Goal: Task Accomplishment & Management: Manage account settings

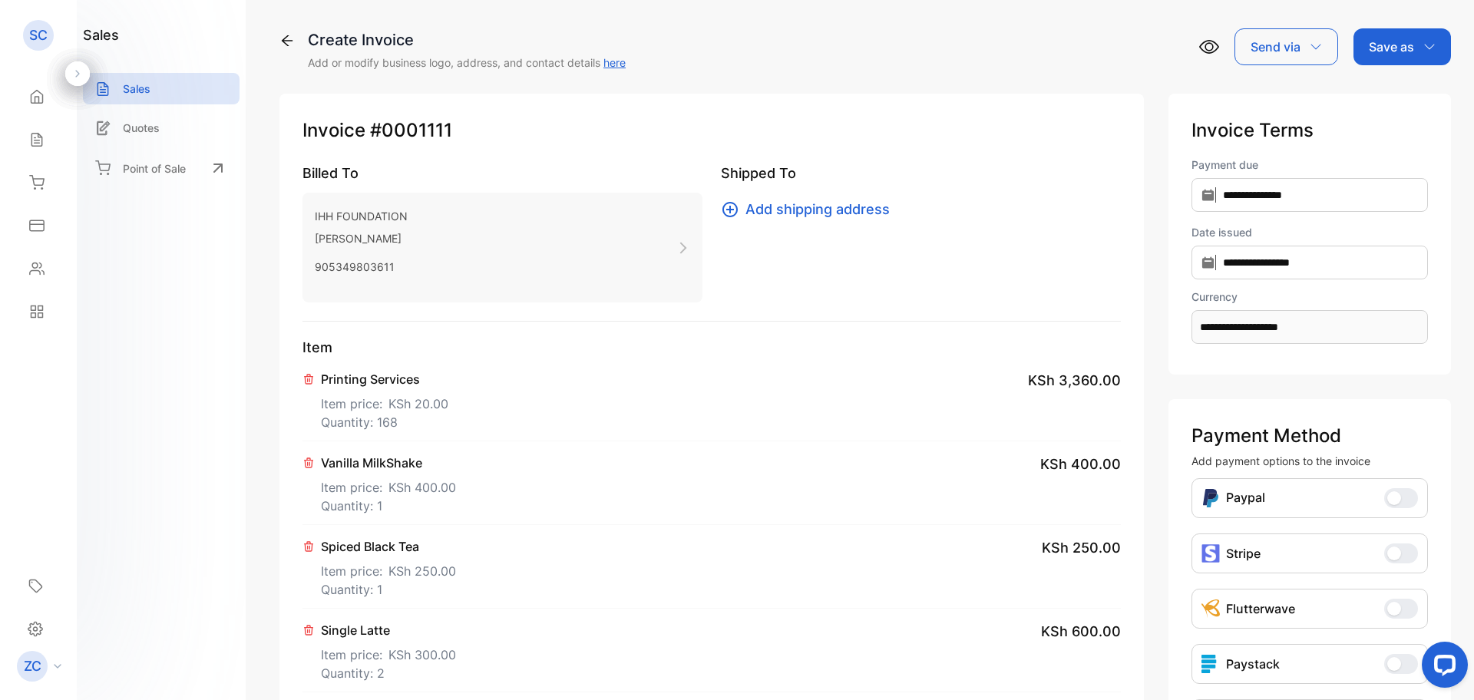
scroll to position [230, 0]
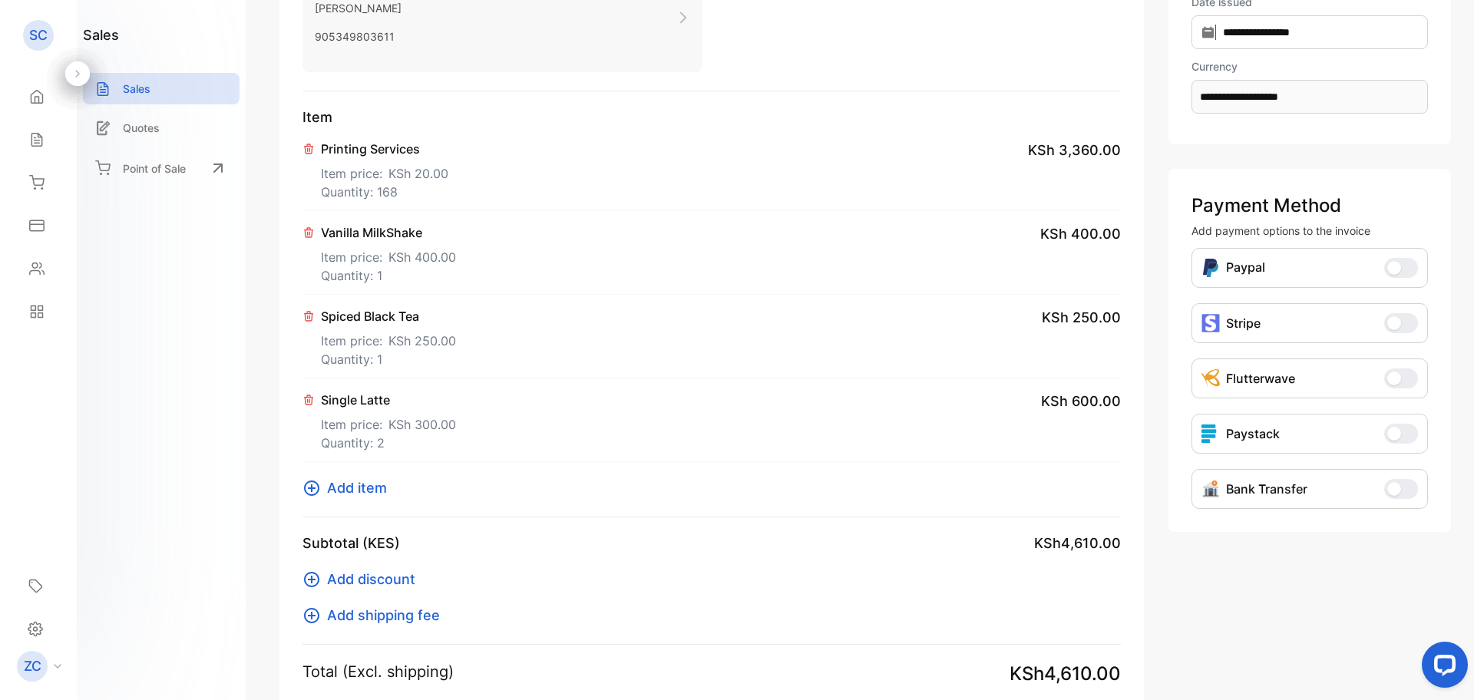
click at [312, 493] on icon at bounding box center [311, 488] width 18 height 18
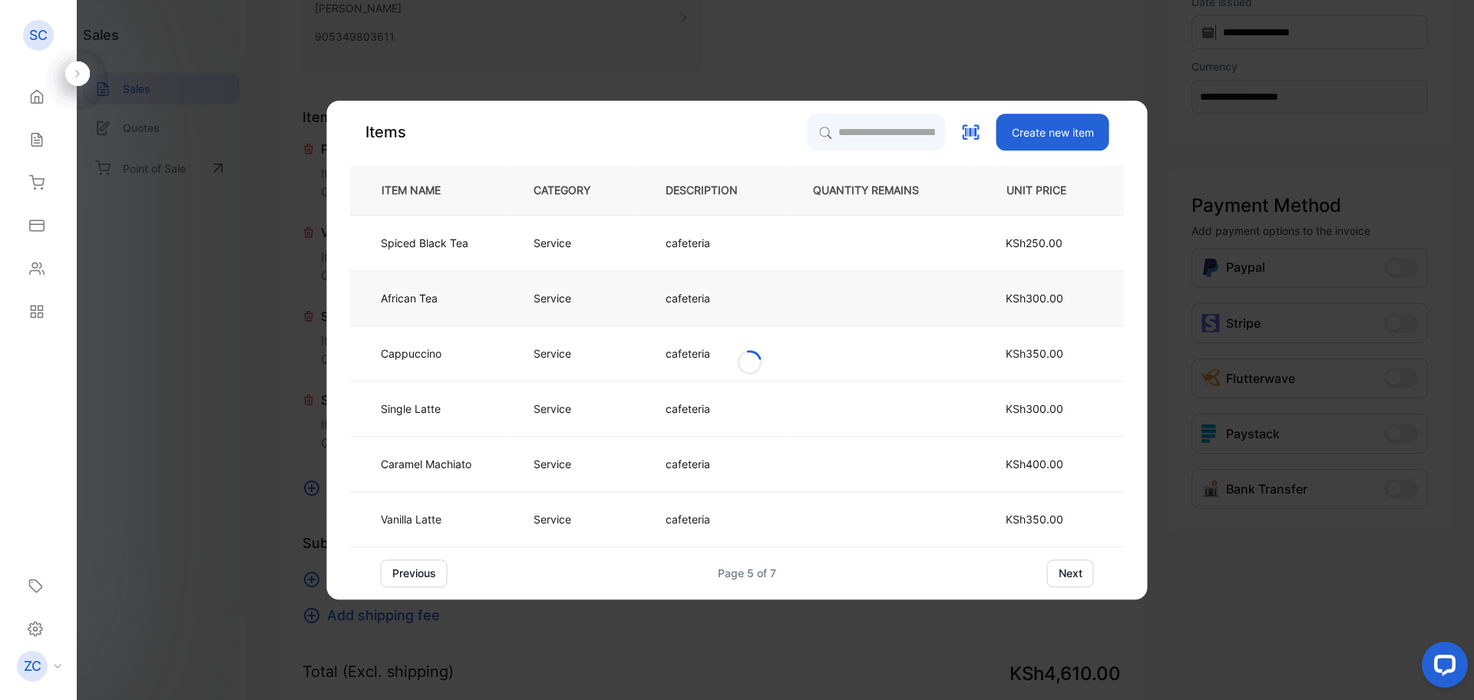
click at [693, 297] on p "cafeteria" at bounding box center [688, 298] width 45 height 16
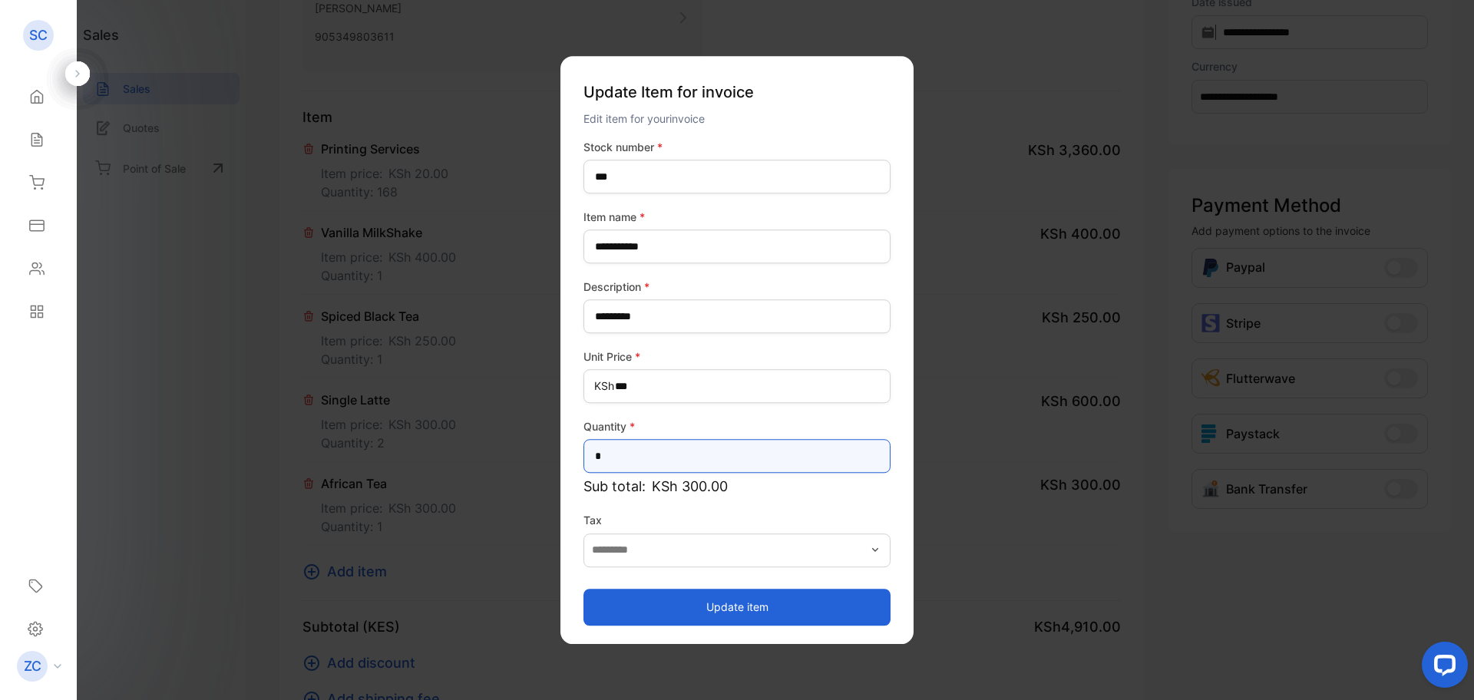
click at [619, 460] on input "*" at bounding box center [736, 456] width 307 height 34
type input "*"
click at [731, 612] on button "Update item" at bounding box center [736, 607] width 307 height 37
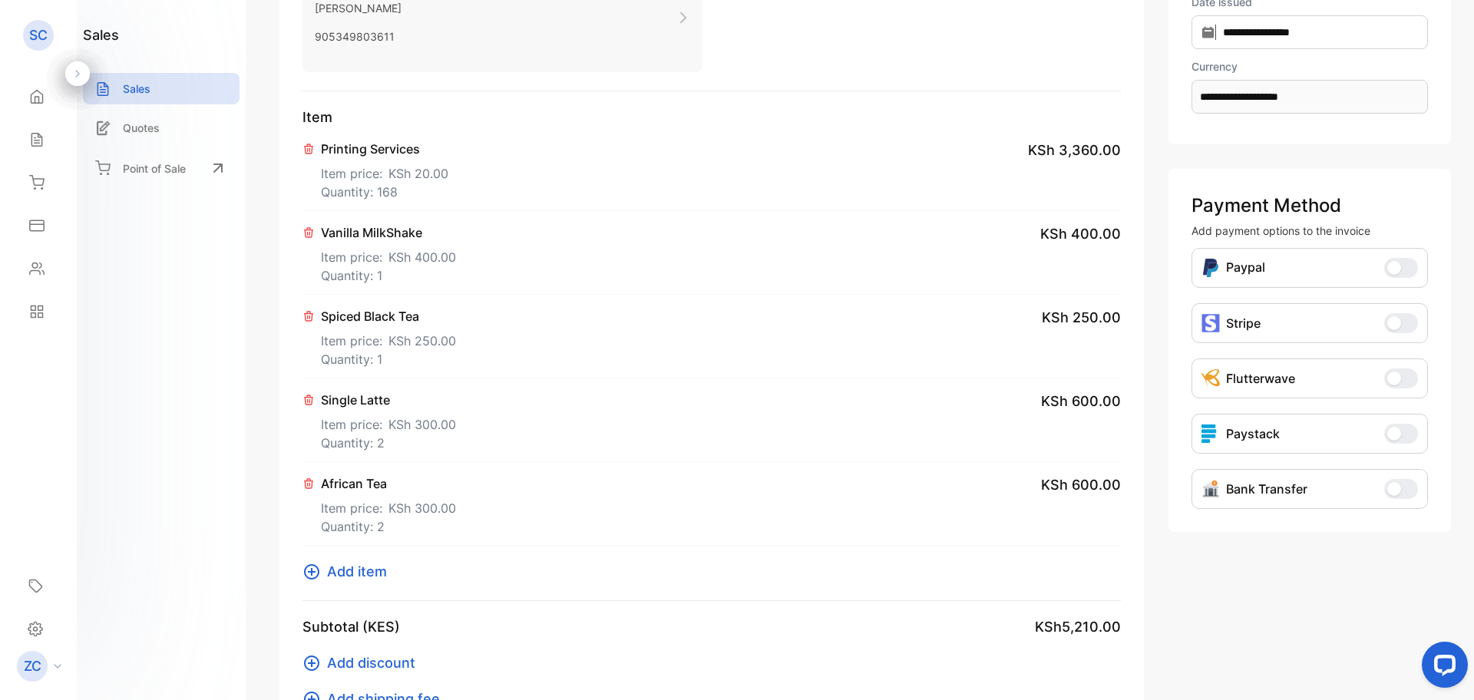
click at [309, 570] on icon at bounding box center [311, 572] width 18 height 18
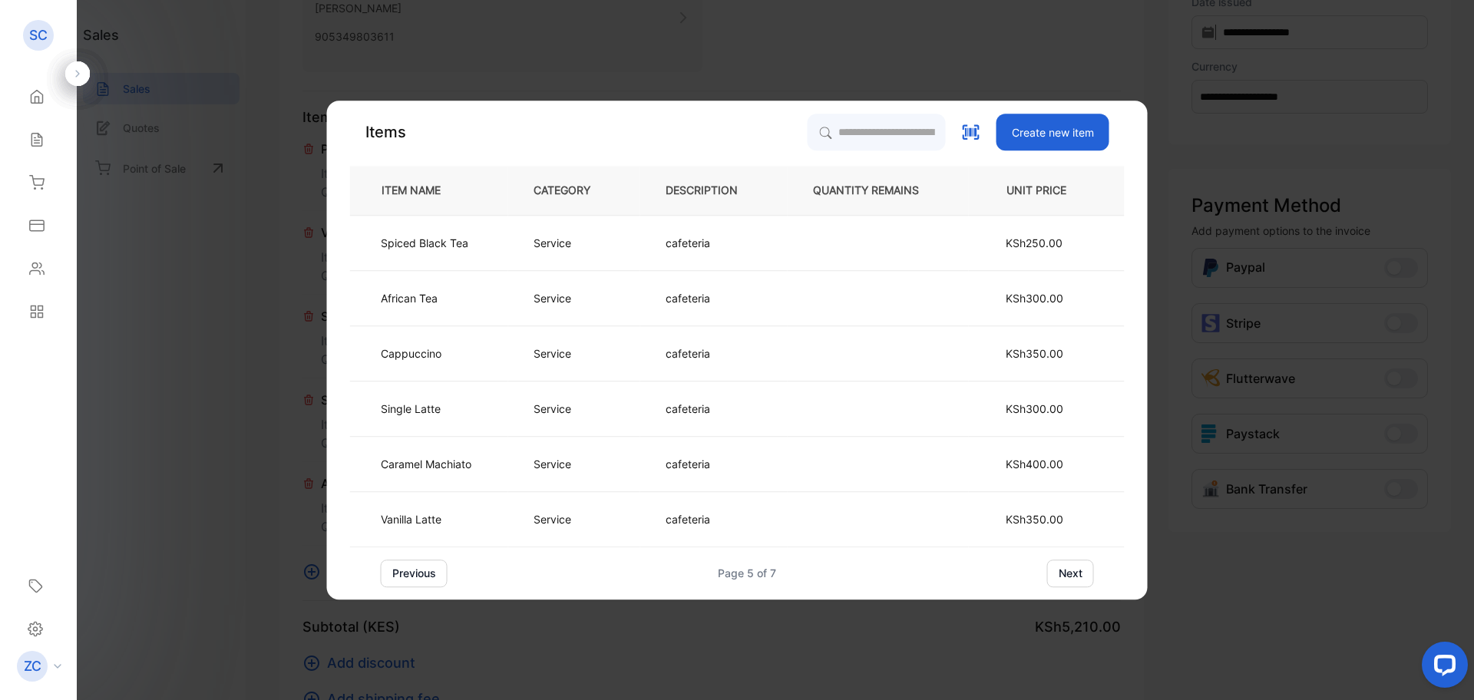
click at [1075, 576] on button "next" at bounding box center [1070, 574] width 47 height 28
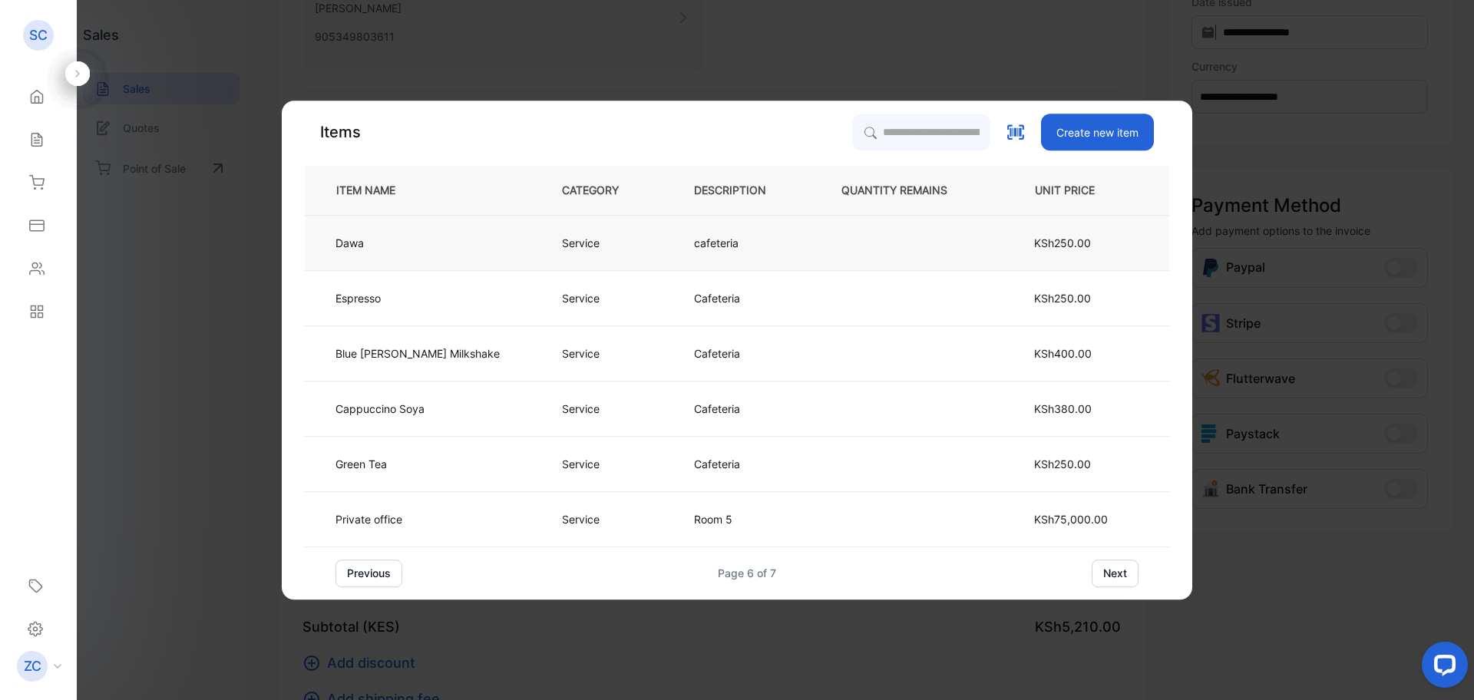
click at [562, 246] on p "Service" at bounding box center [581, 243] width 38 height 16
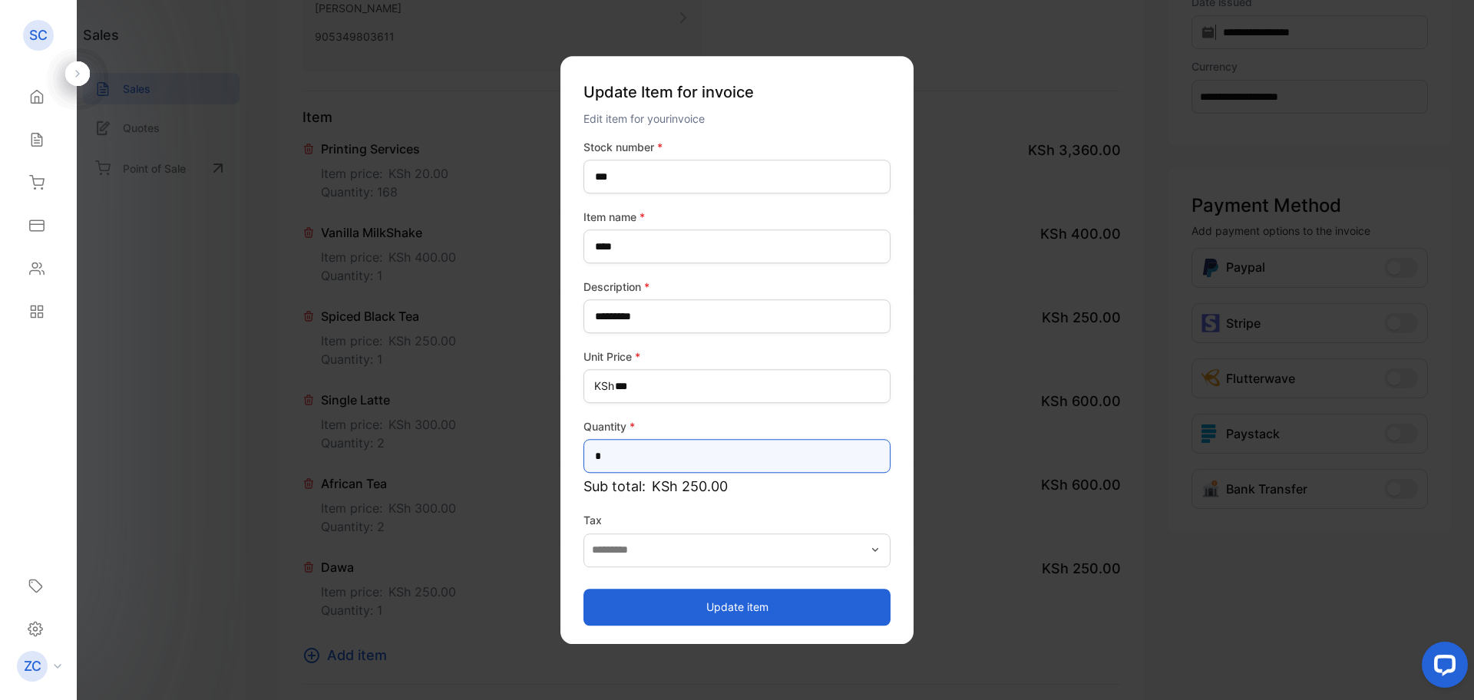
click at [610, 453] on input "*" at bounding box center [736, 456] width 307 height 34
type input "*"
click at [736, 611] on button "Update item" at bounding box center [736, 607] width 307 height 37
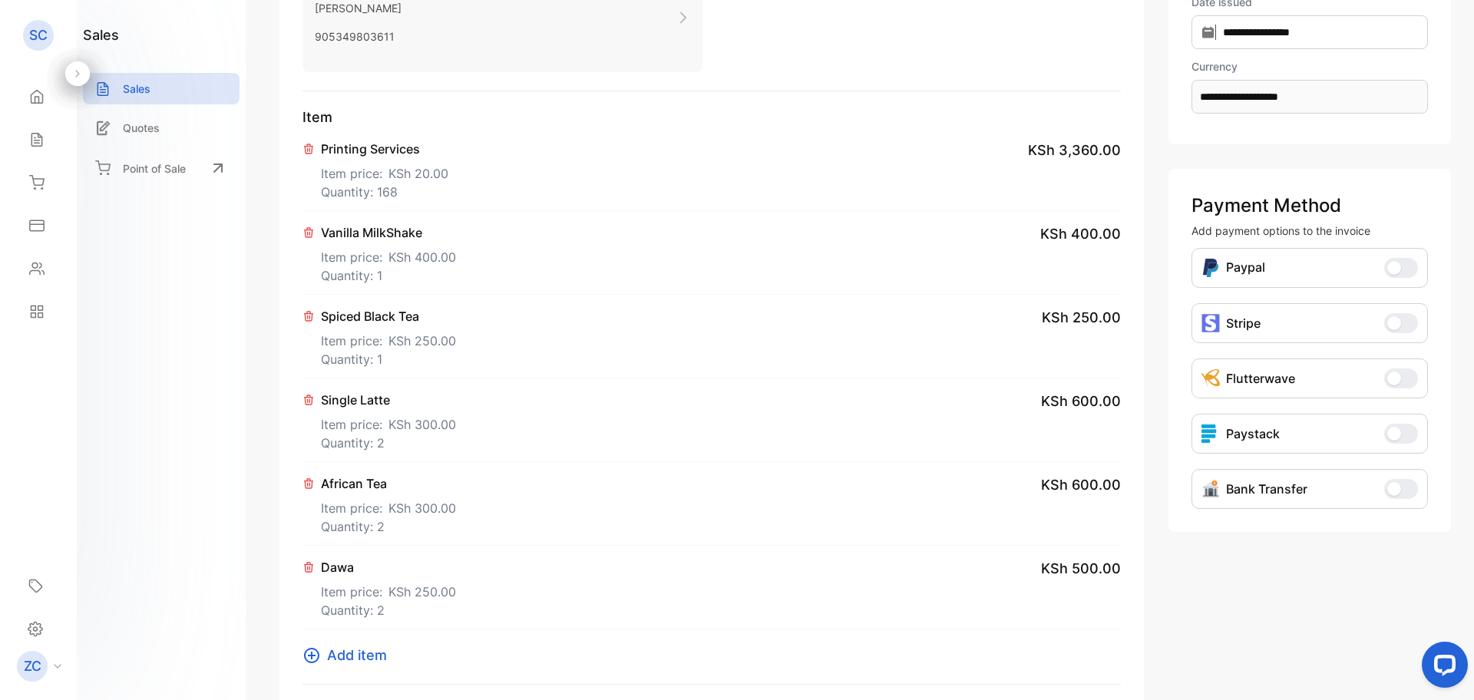
click at [304, 657] on icon at bounding box center [311, 655] width 18 height 18
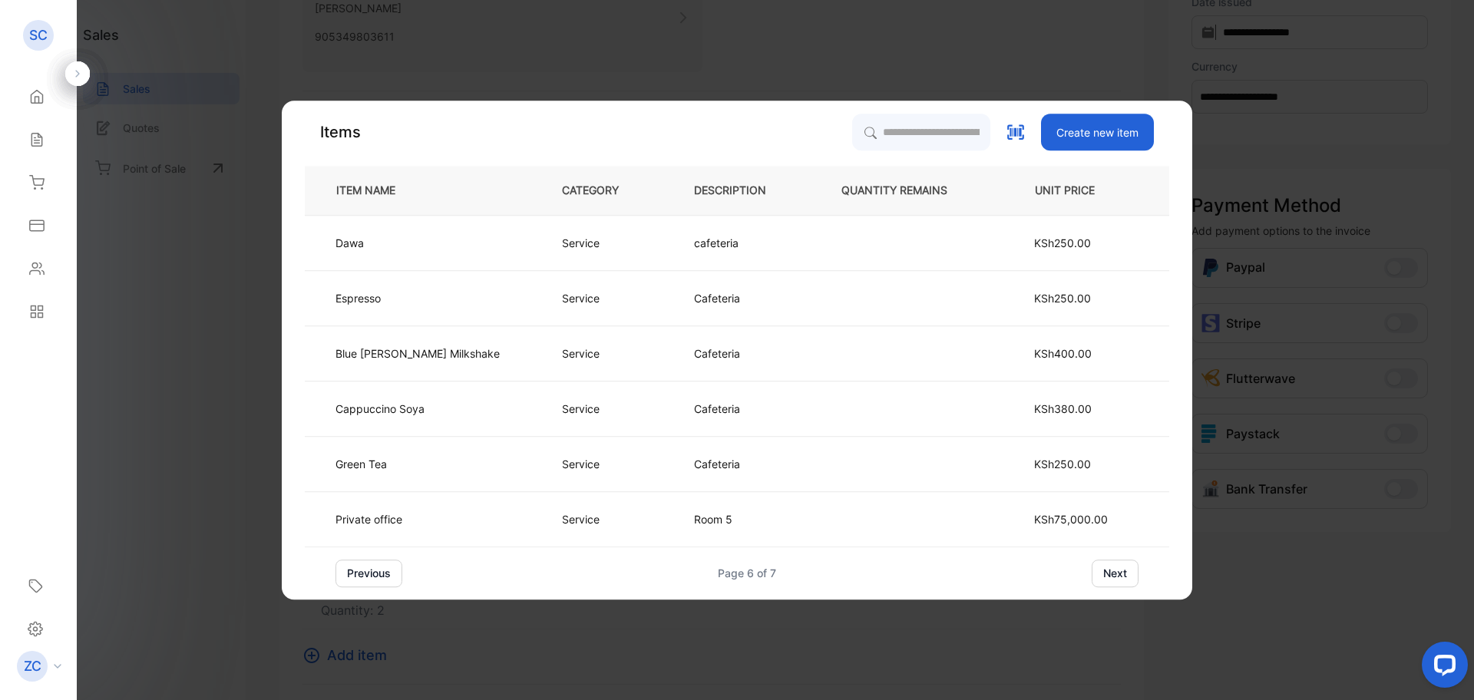
click at [1092, 574] on button "next" at bounding box center [1115, 574] width 47 height 28
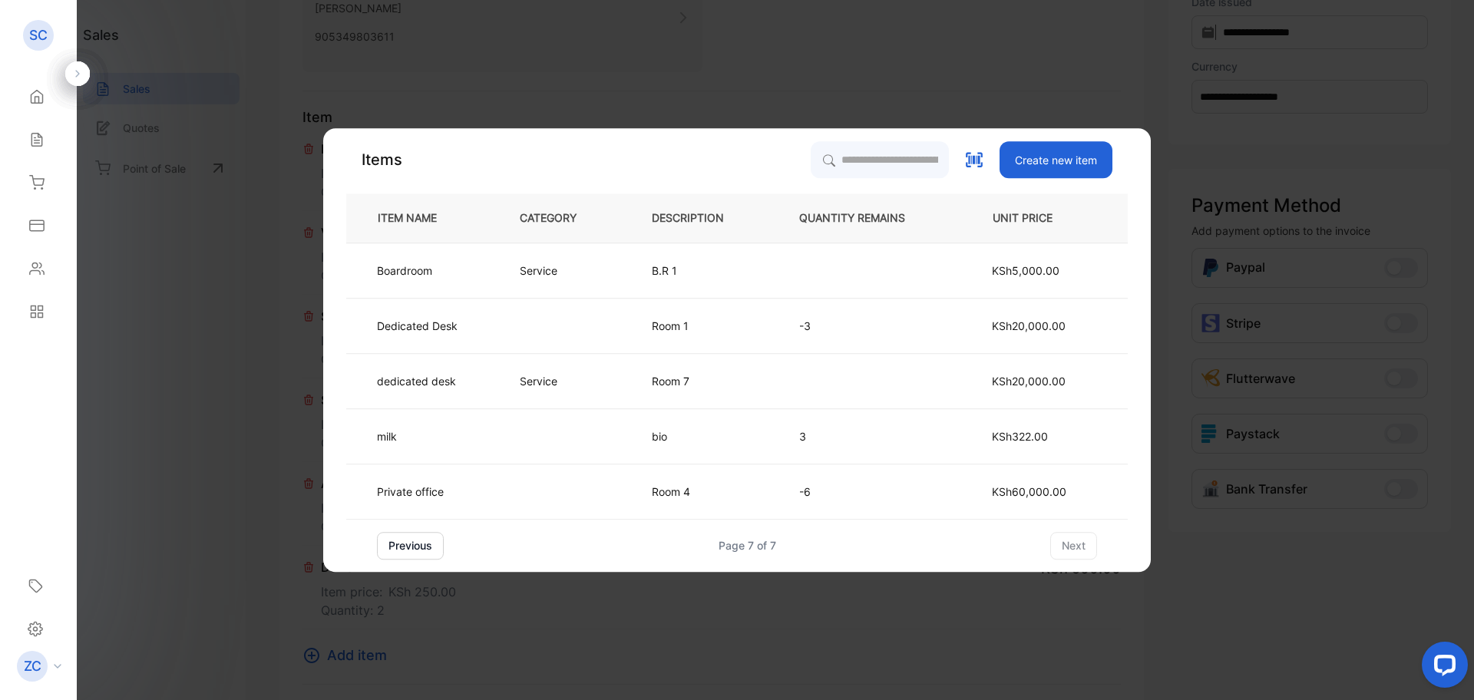
click at [424, 549] on button "previous" at bounding box center [410, 546] width 67 height 28
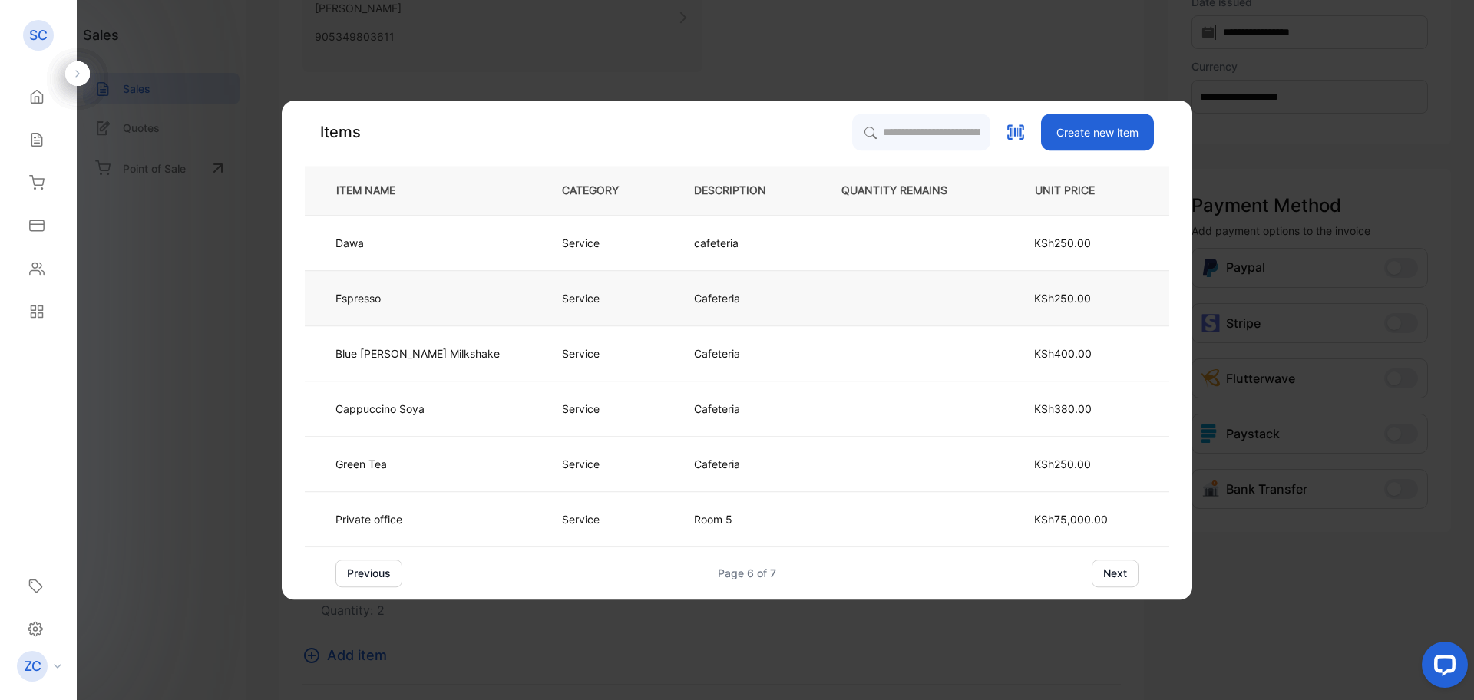
click at [694, 298] on p "Cafeteria" at bounding box center [717, 298] width 46 height 16
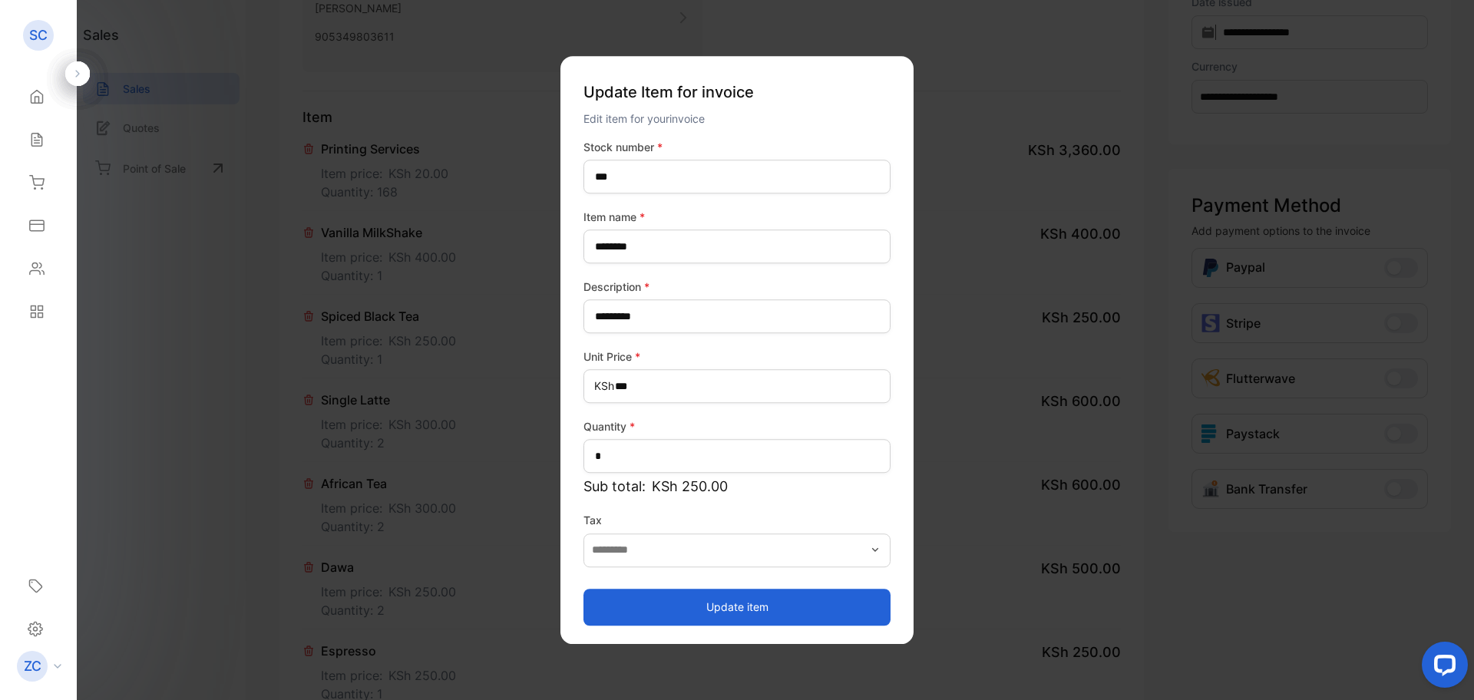
click at [766, 608] on button "Update item" at bounding box center [736, 607] width 307 height 37
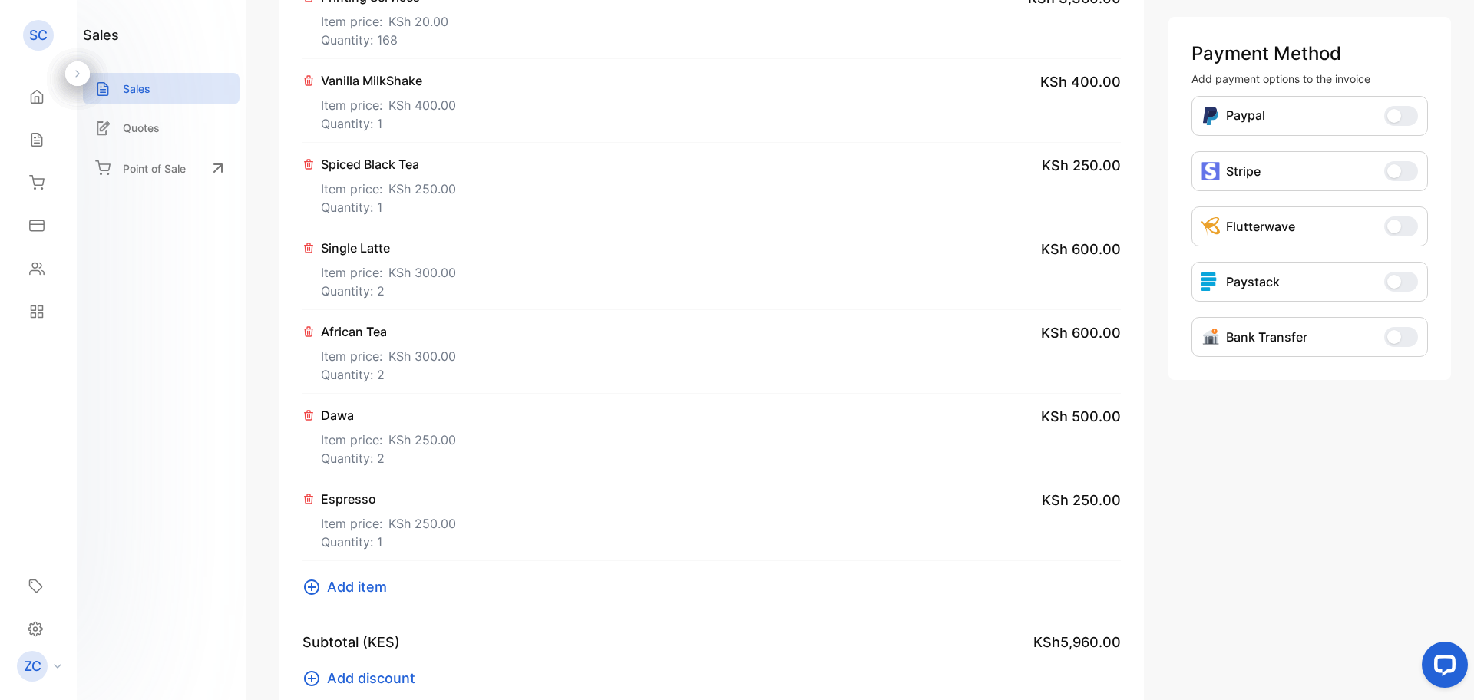
scroll to position [384, 0]
click at [308, 592] on icon at bounding box center [311, 585] width 15 height 15
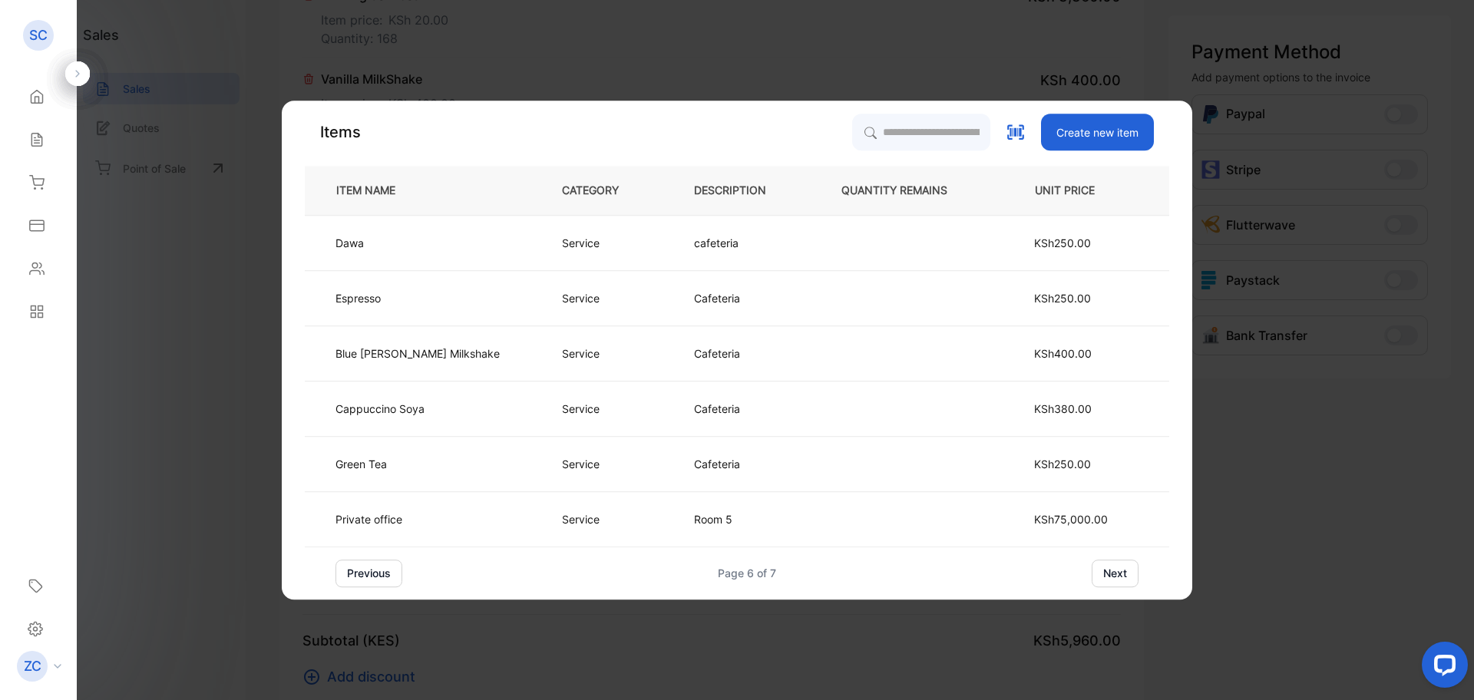
click at [402, 576] on button "previous" at bounding box center [368, 574] width 67 height 28
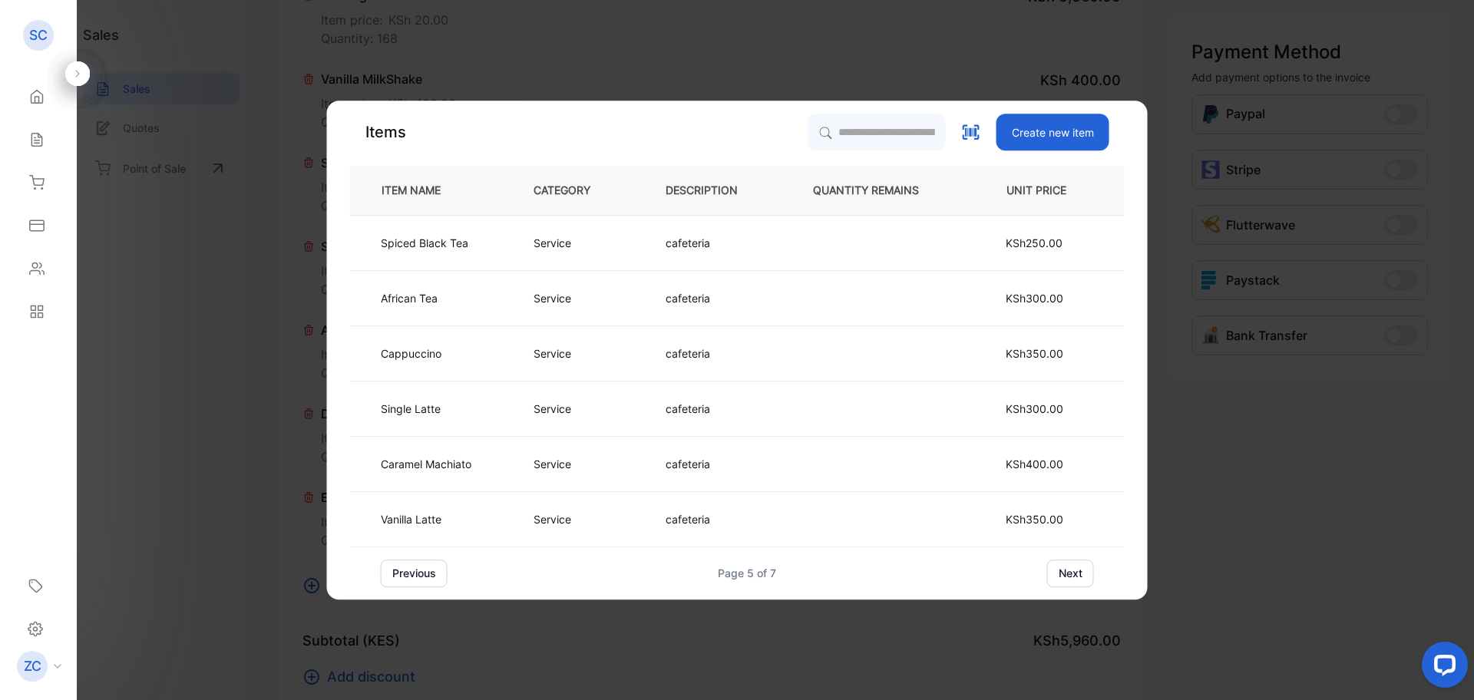
click at [405, 576] on button "previous" at bounding box center [414, 574] width 67 height 28
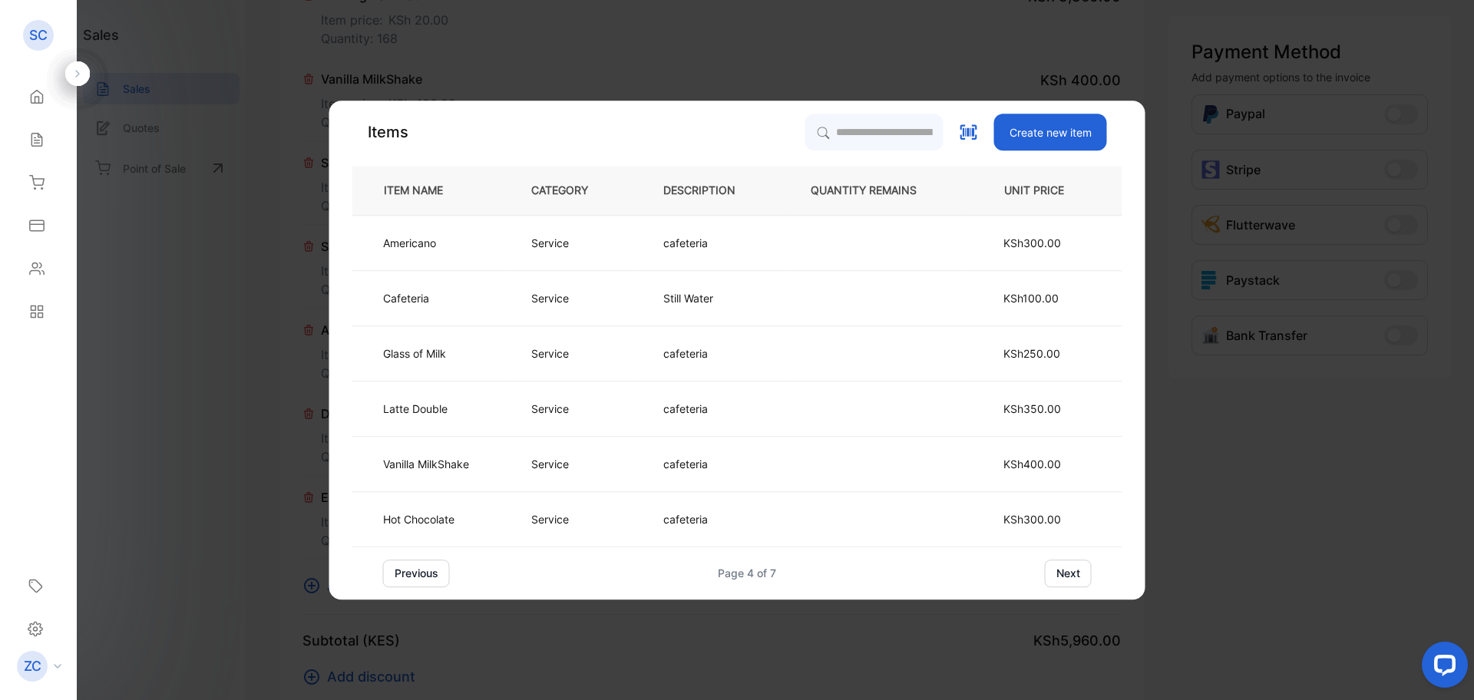
click at [413, 565] on button "previous" at bounding box center [416, 574] width 67 height 28
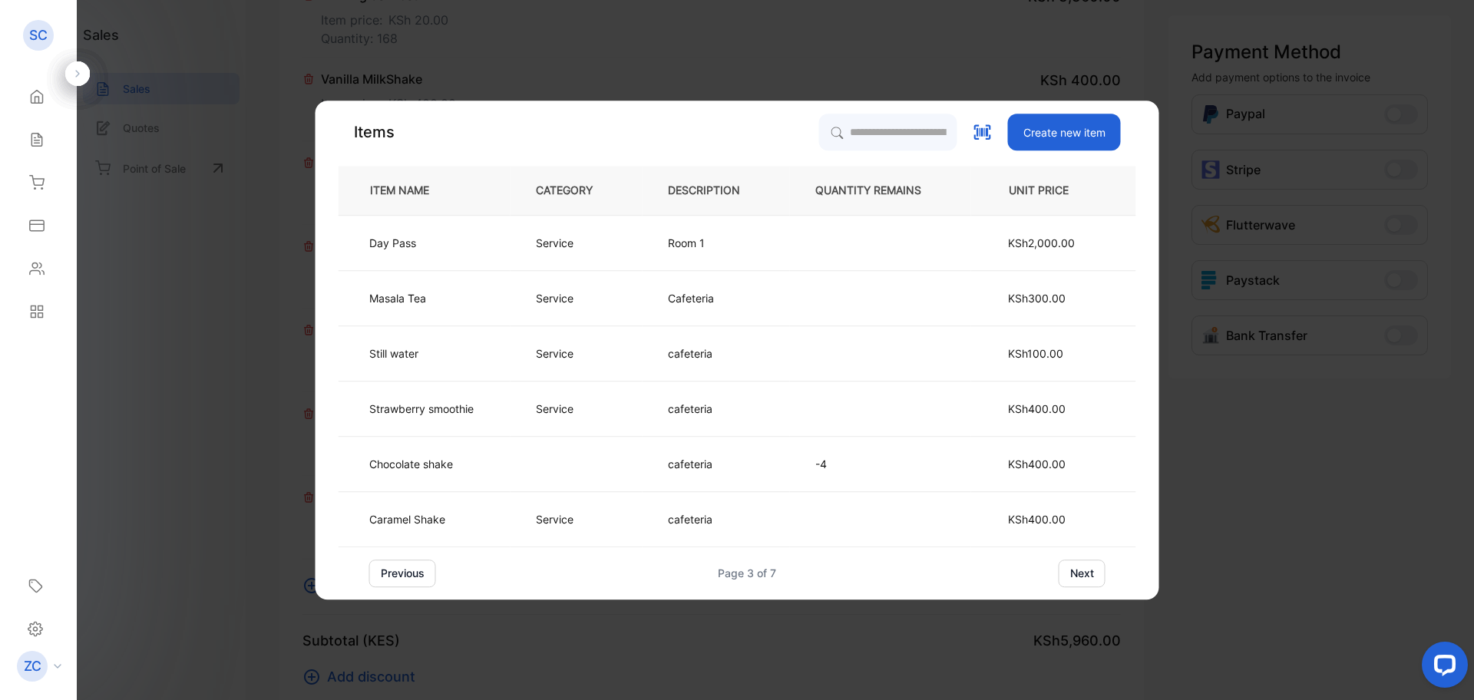
click at [1058, 135] on button "Create new item" at bounding box center [1064, 132] width 113 height 37
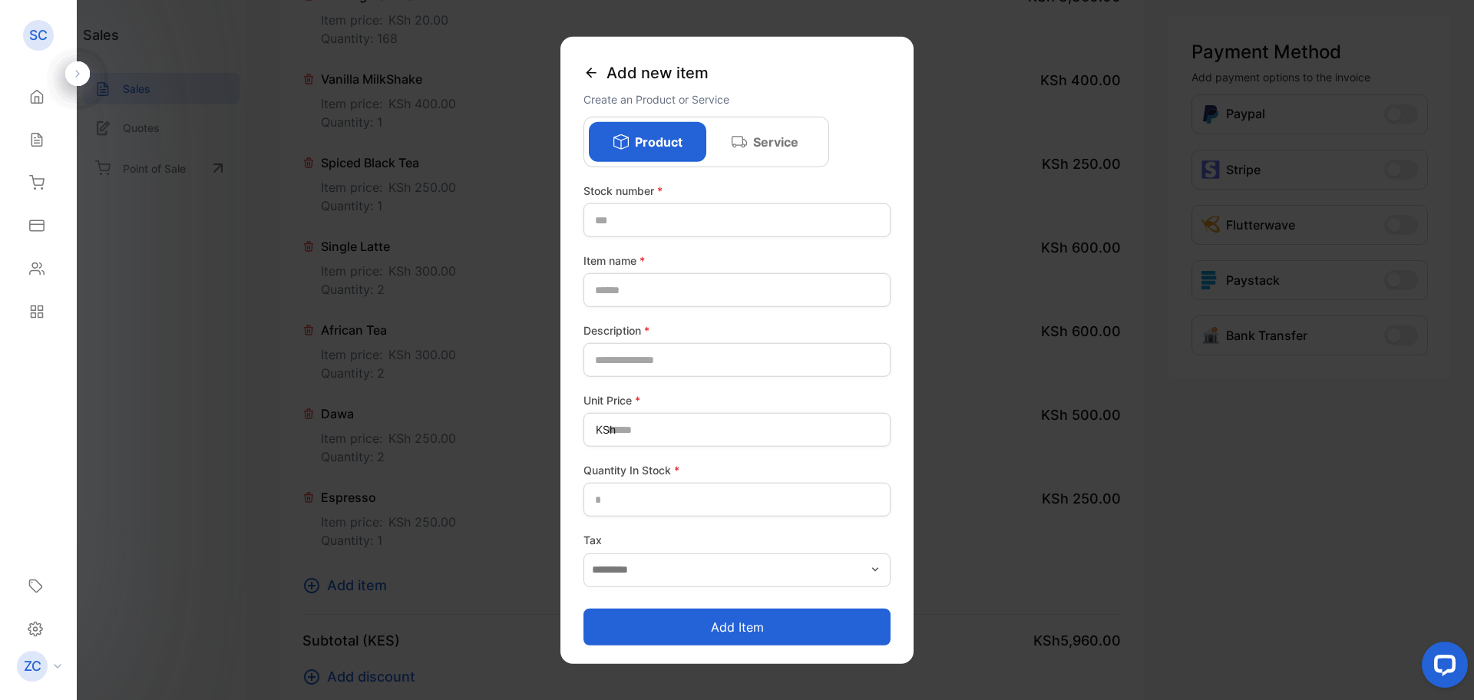
drag, startPoint x: 788, startPoint y: 144, endPoint x: 775, endPoint y: 161, distance: 22.4
click at [788, 144] on p "Service" at bounding box center [775, 142] width 45 height 18
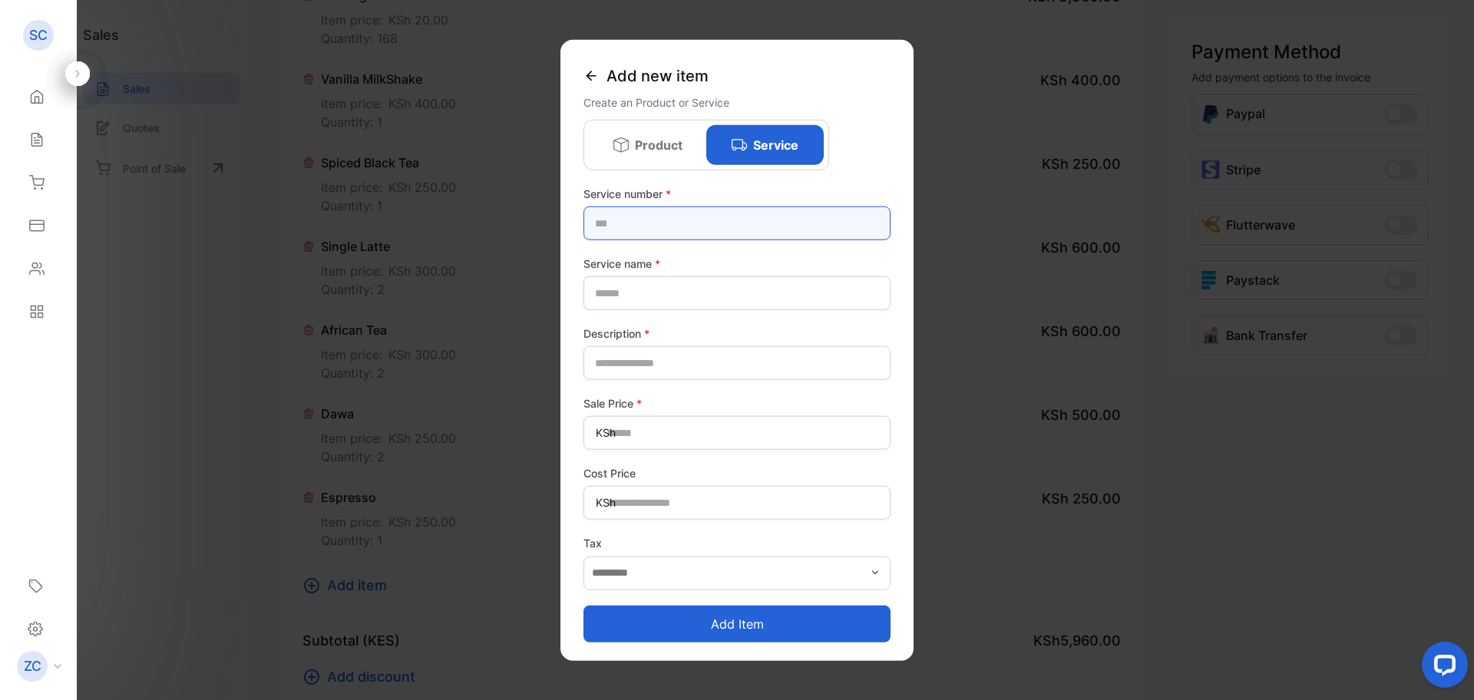
click at [640, 219] on number-inputstocknumber "text" at bounding box center [736, 223] width 307 height 34
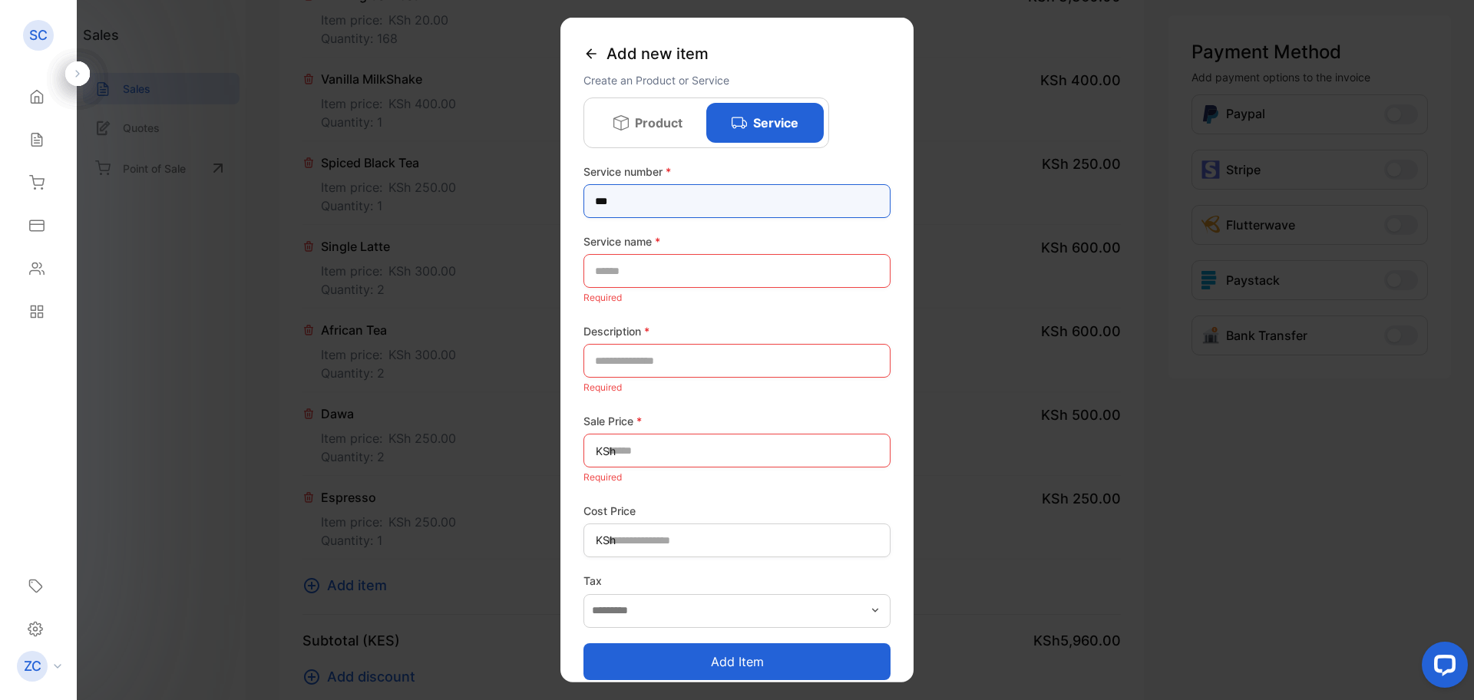
type number-inputstocknumber "***"
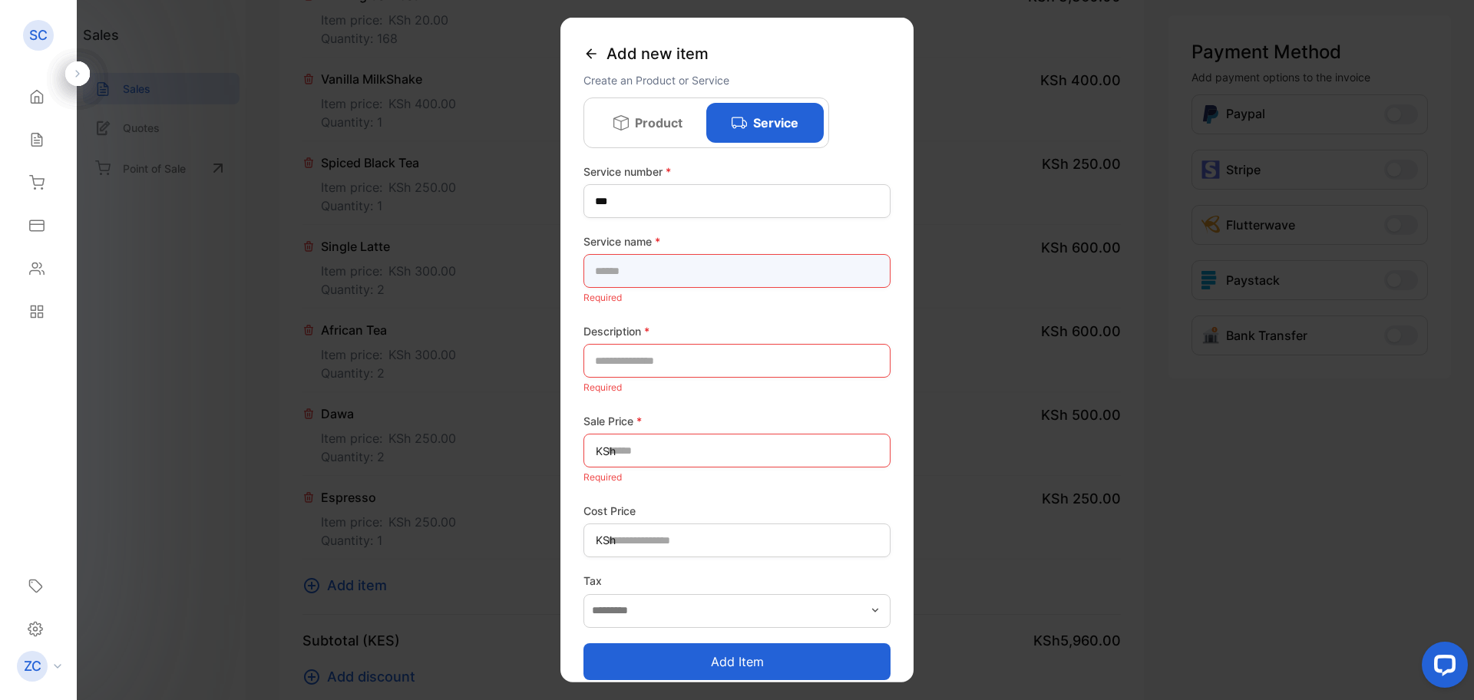
click at [618, 264] on name-inputproductname "text" at bounding box center [736, 271] width 307 height 34
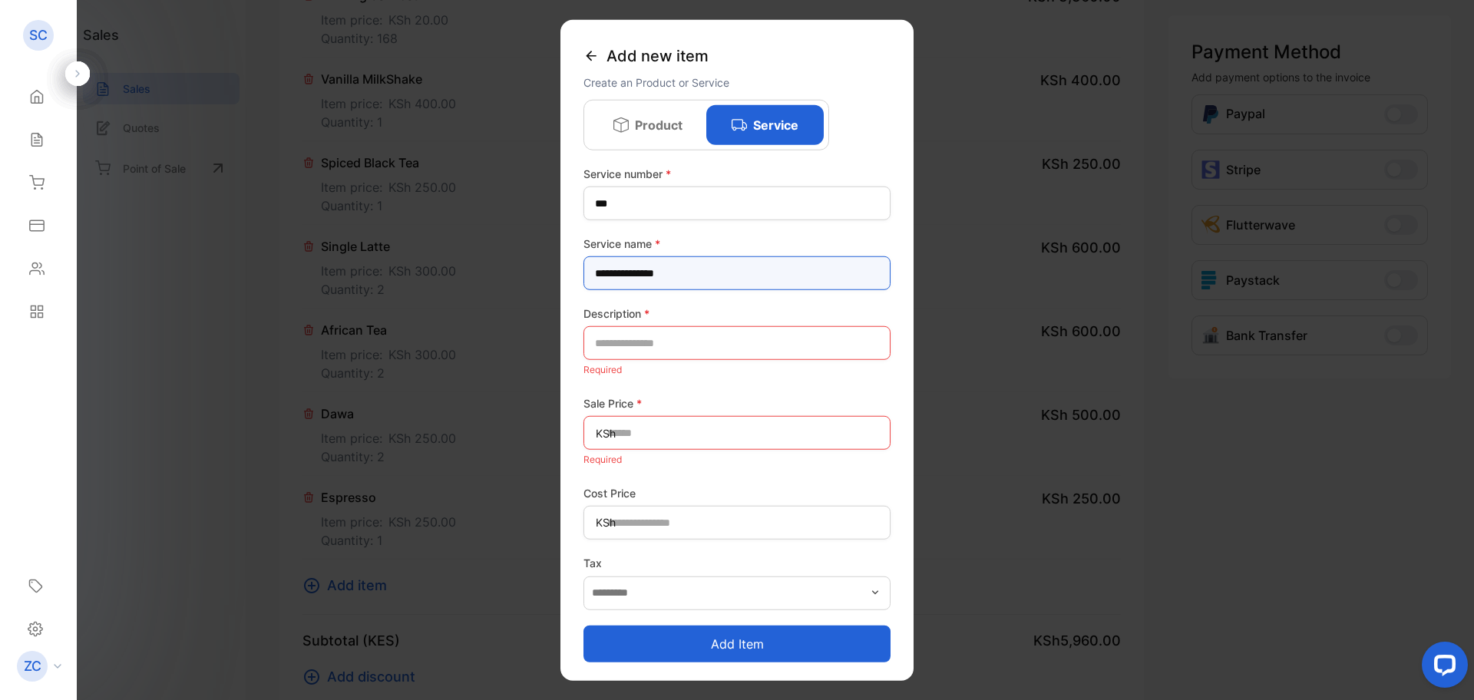
type name-inputproductname "**********"
click at [634, 339] on input "text" at bounding box center [736, 343] width 307 height 34
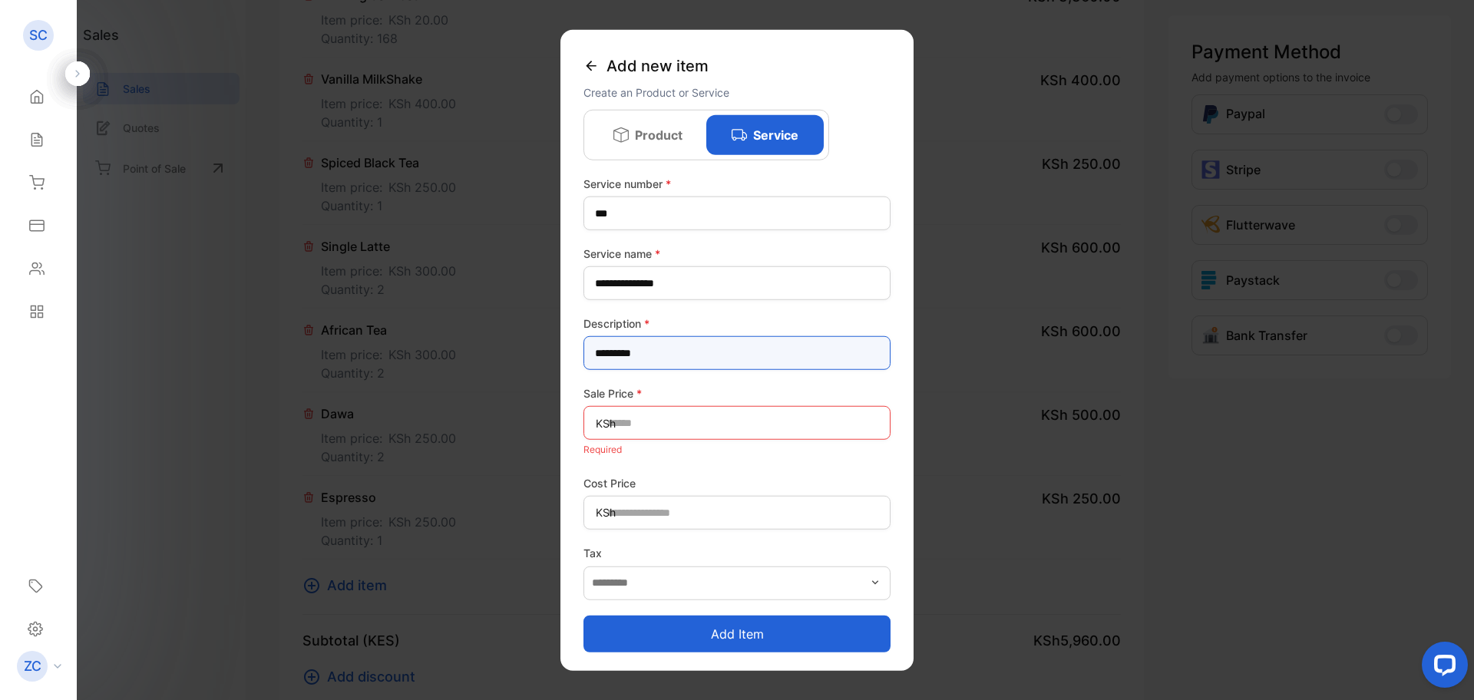
click at [600, 351] on input "*********" at bounding box center [736, 353] width 307 height 34
type input "*********"
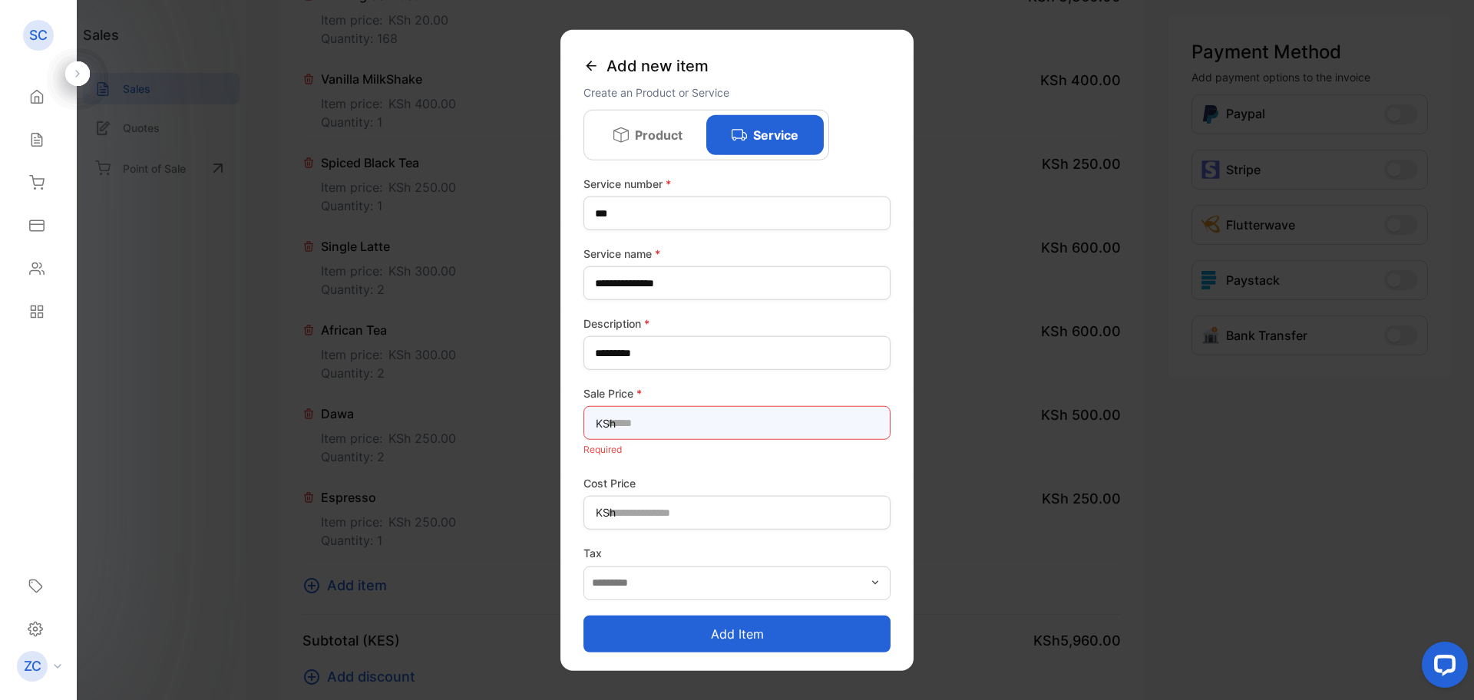
click at [623, 418] on Price-inputunitprice "text" at bounding box center [736, 423] width 307 height 34
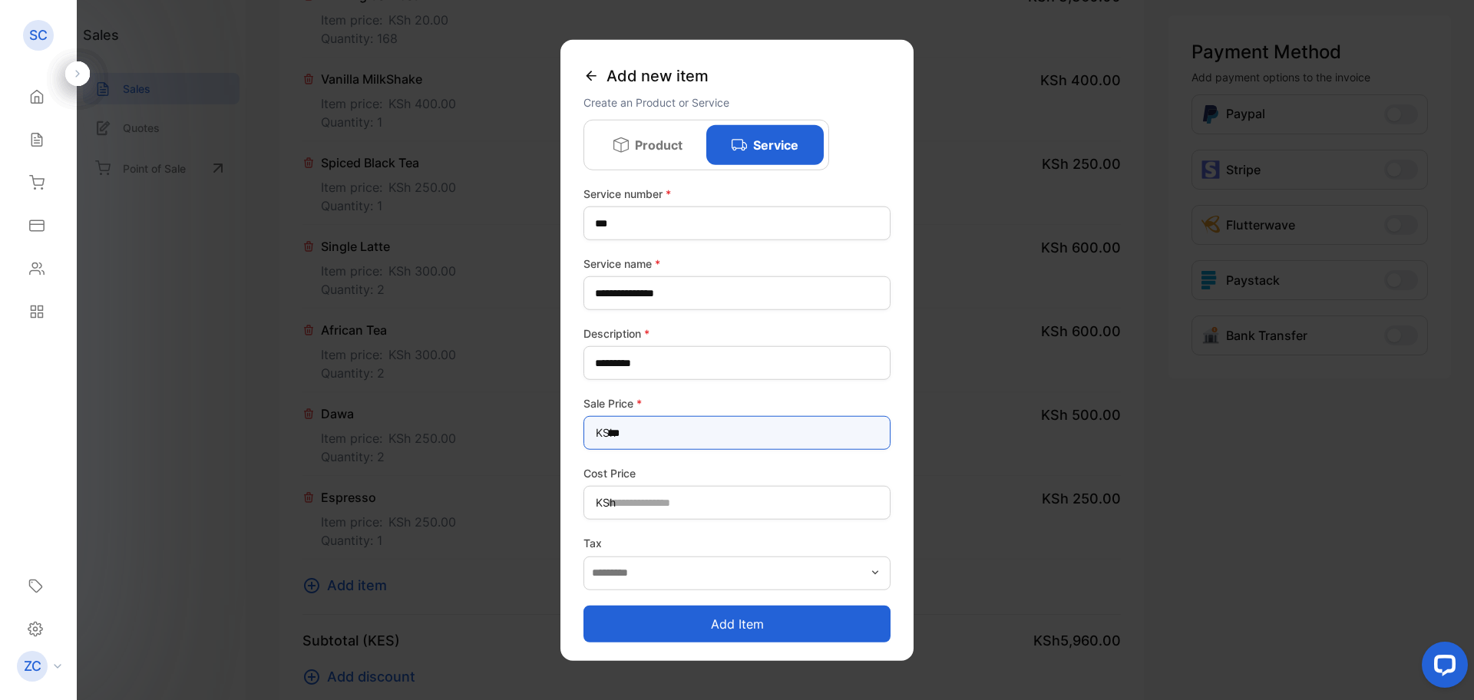
type Price-inputunitprice "***"
click at [722, 626] on button "Add item" at bounding box center [736, 623] width 307 height 37
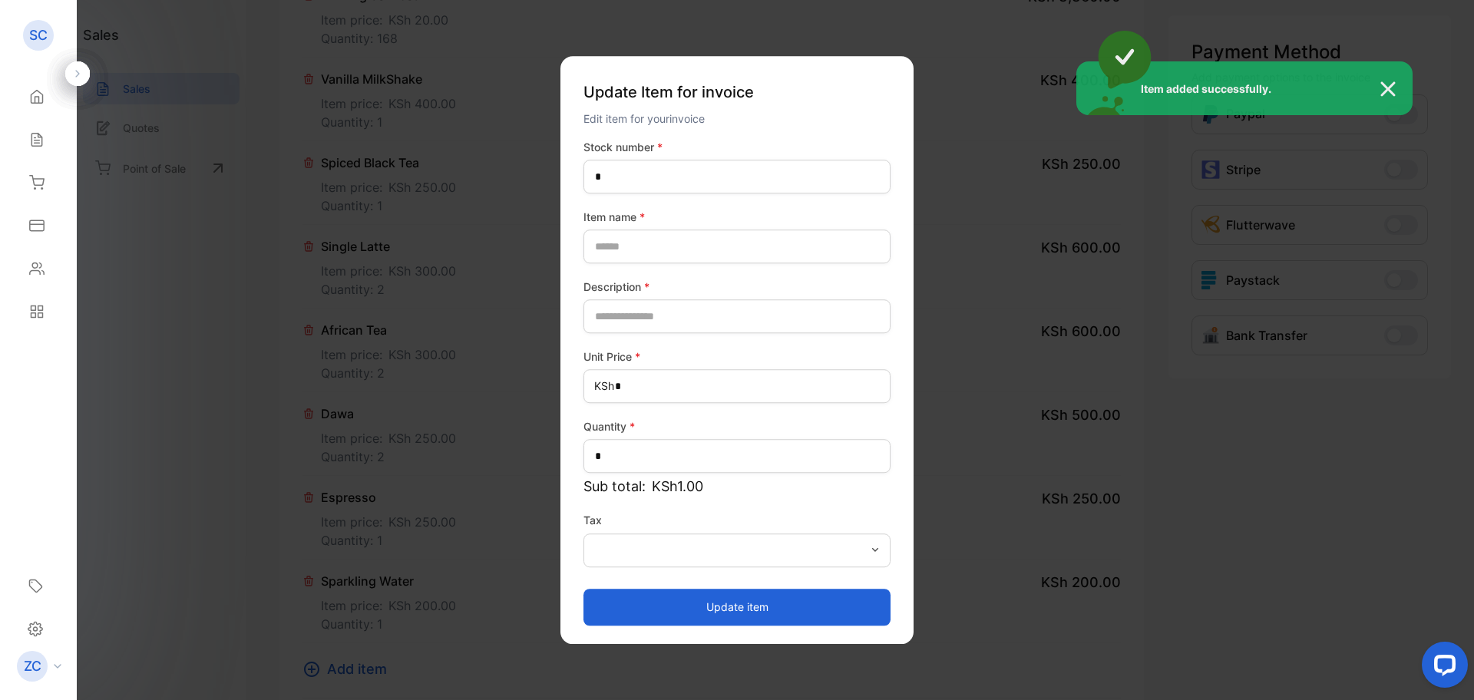
type number-inputstocknumber "***"
type name-inputItem_Name "**********"
type input "*********"
type Price-inputprice "***"
type input "*"
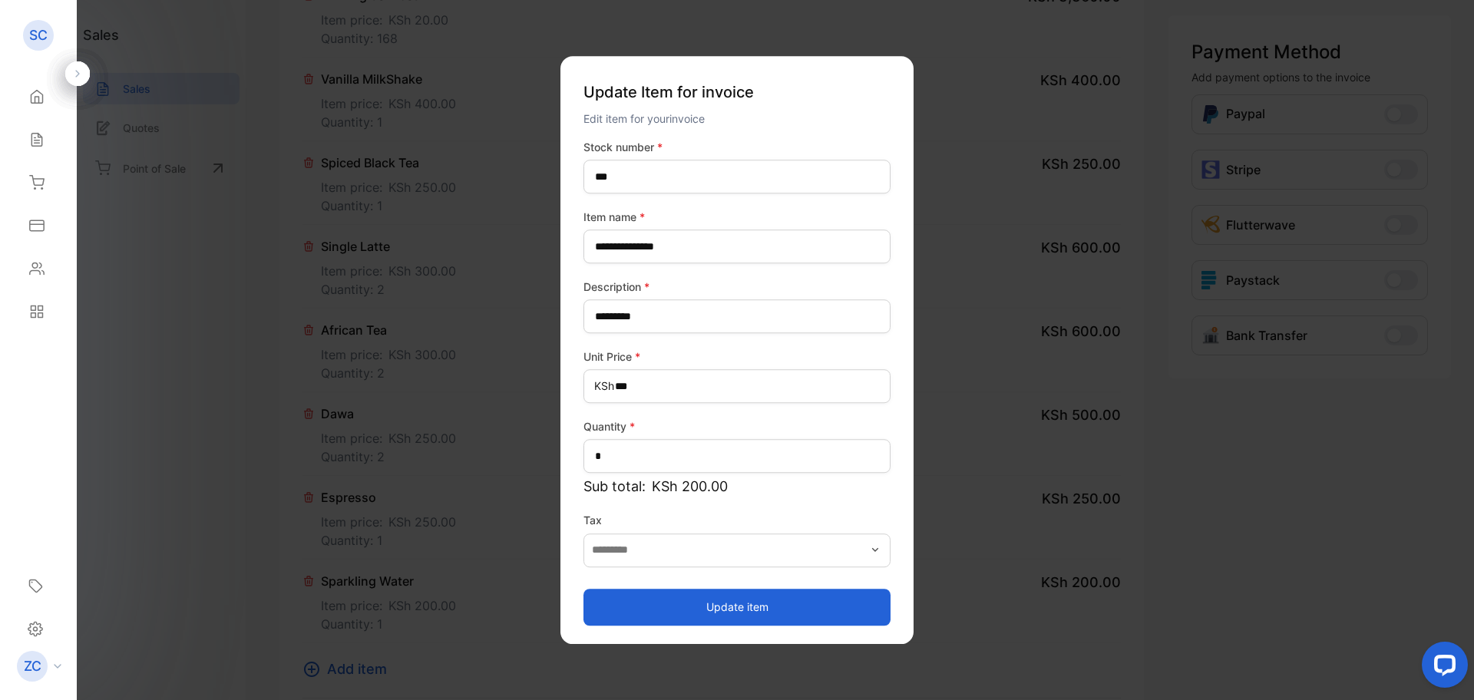
click at [723, 600] on button "Update item" at bounding box center [736, 607] width 307 height 37
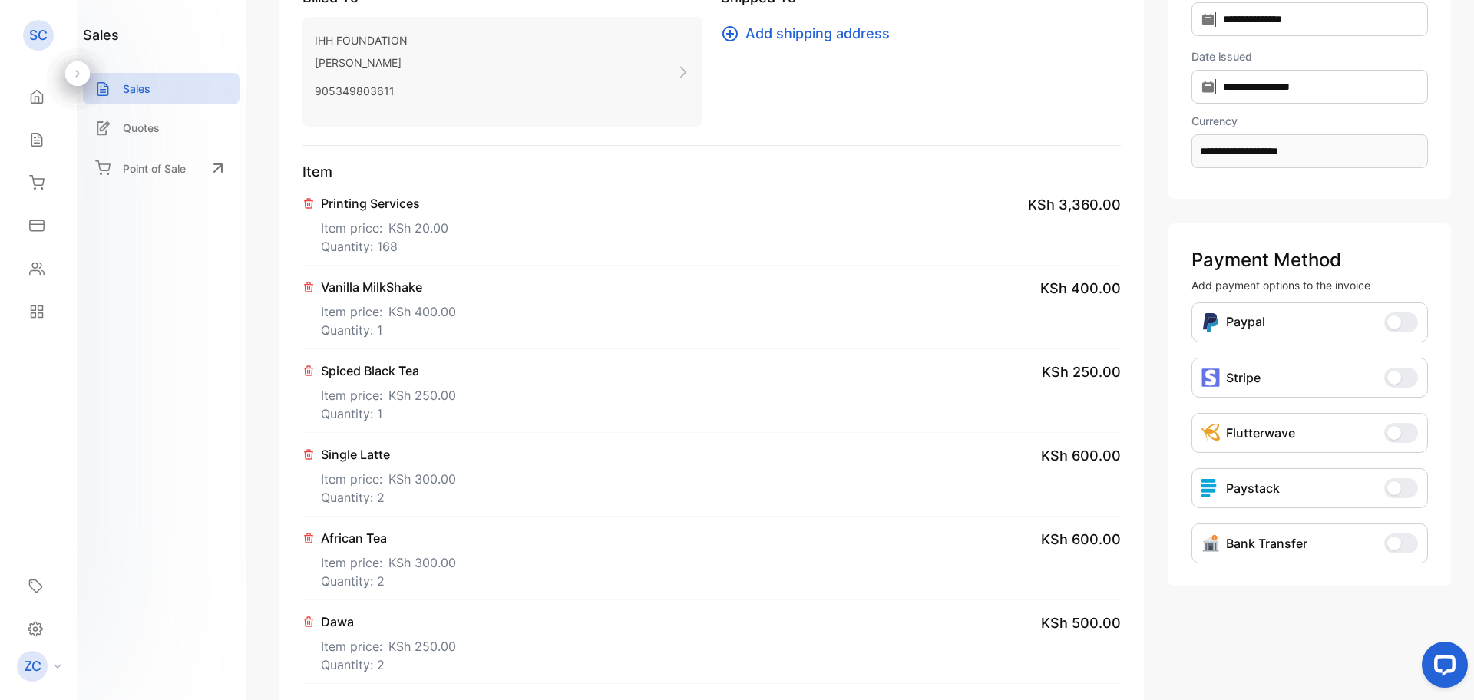
scroll to position [154, 0]
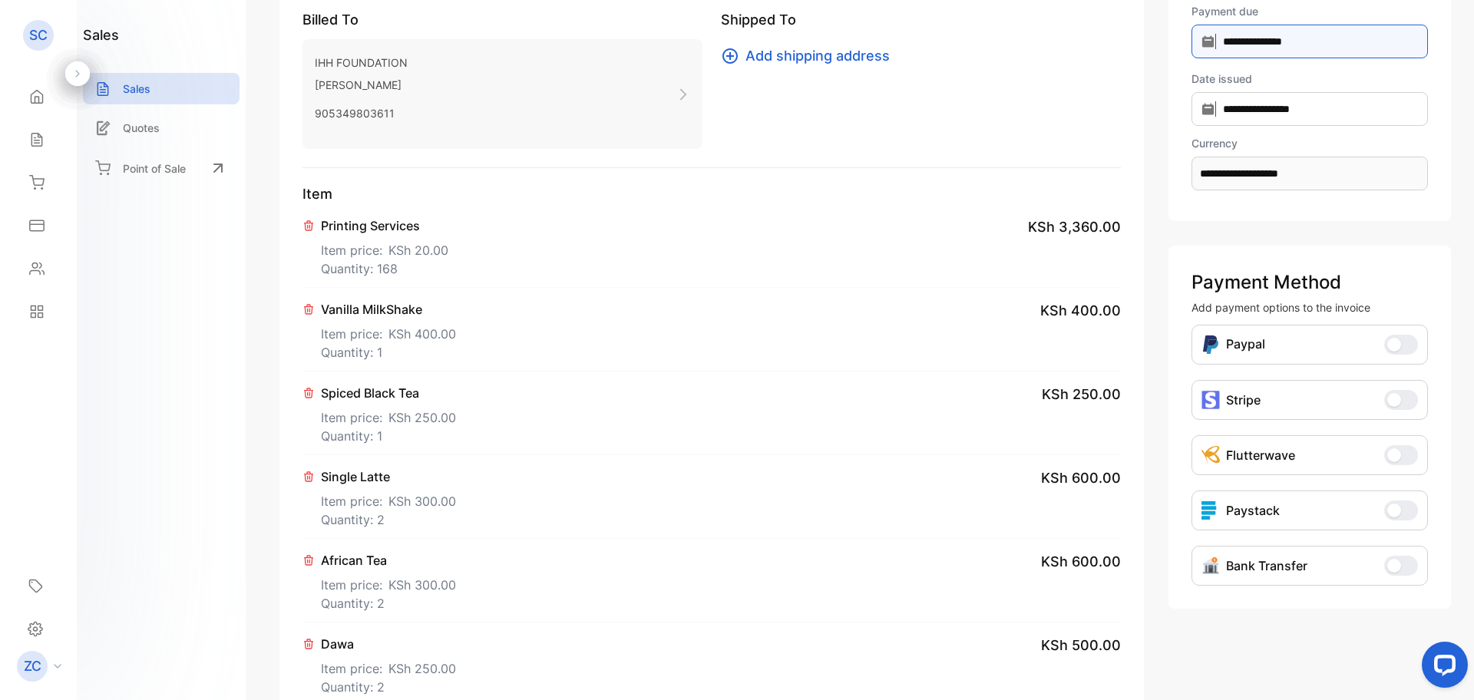
click at [1204, 34] on input "**********" at bounding box center [1309, 42] width 236 height 34
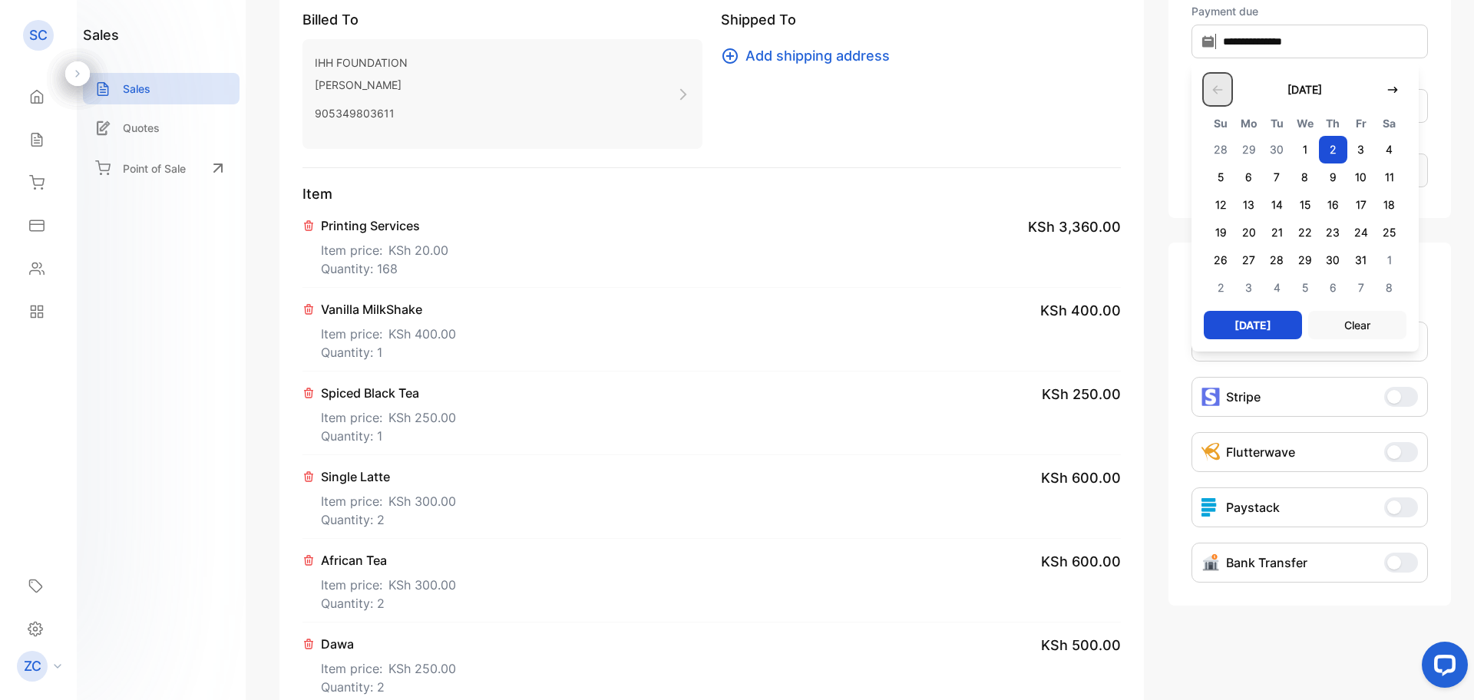
click at [1217, 85] on icon "button" at bounding box center [1217, 90] width 12 height 12
click at [1356, 146] on span "5" at bounding box center [1361, 150] width 28 height 28
type input "**********"
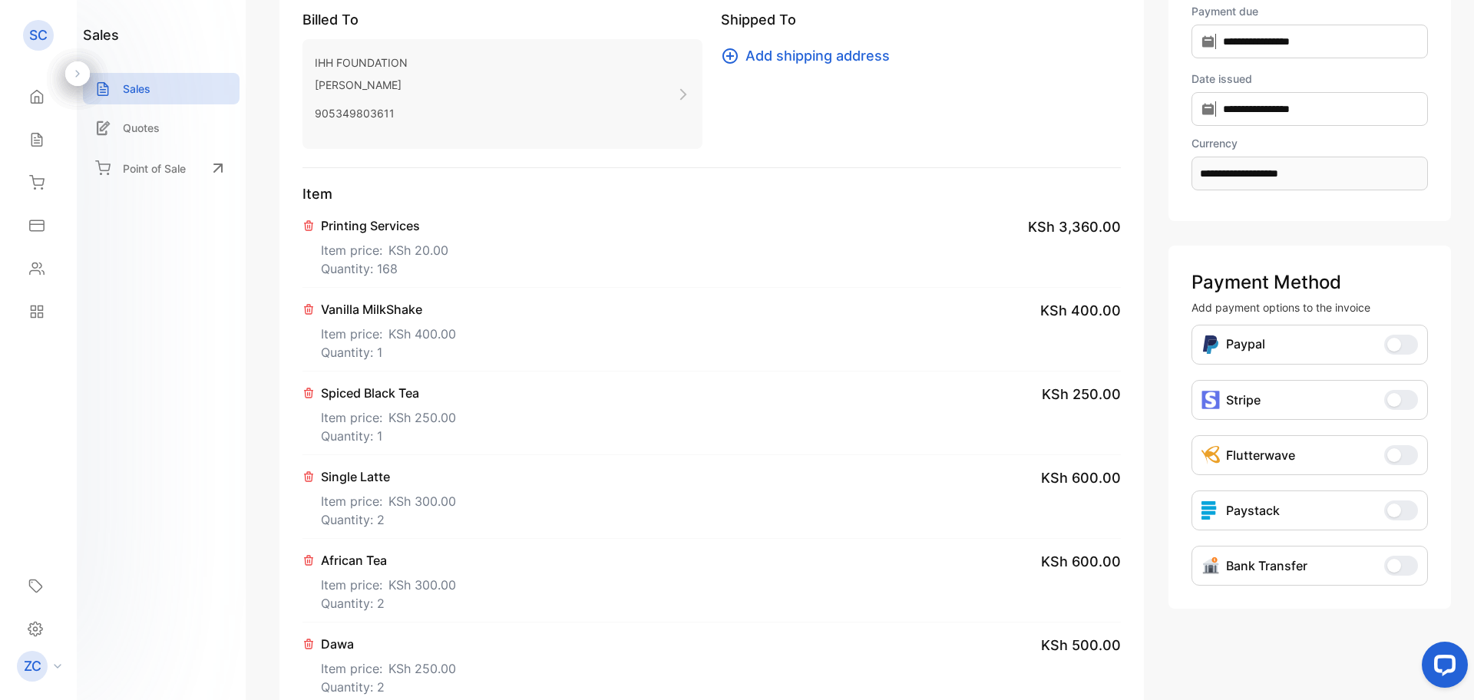
scroll to position [0, 0]
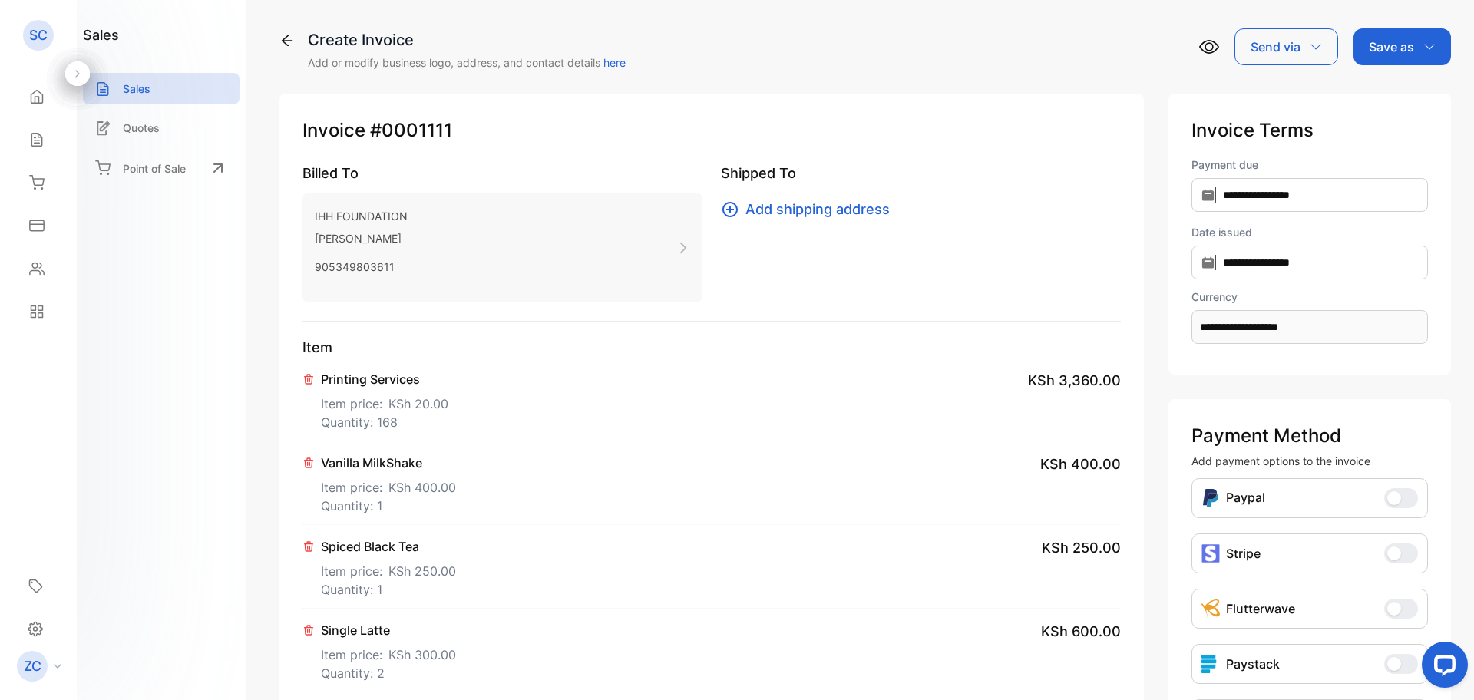
click at [1429, 46] on icon "button" at bounding box center [1429, 47] width 12 height 12
click at [1389, 96] on div "Invoice" at bounding box center [1398, 97] width 88 height 31
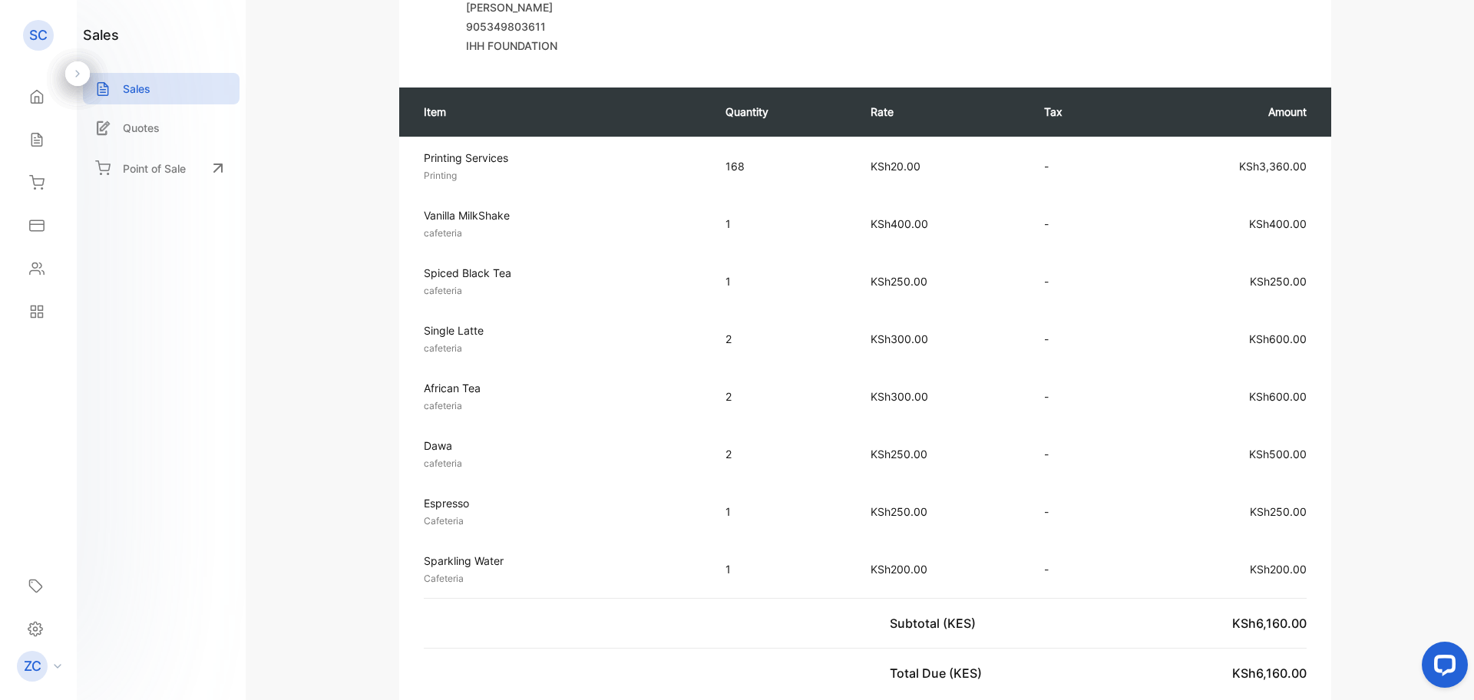
scroll to position [307, 0]
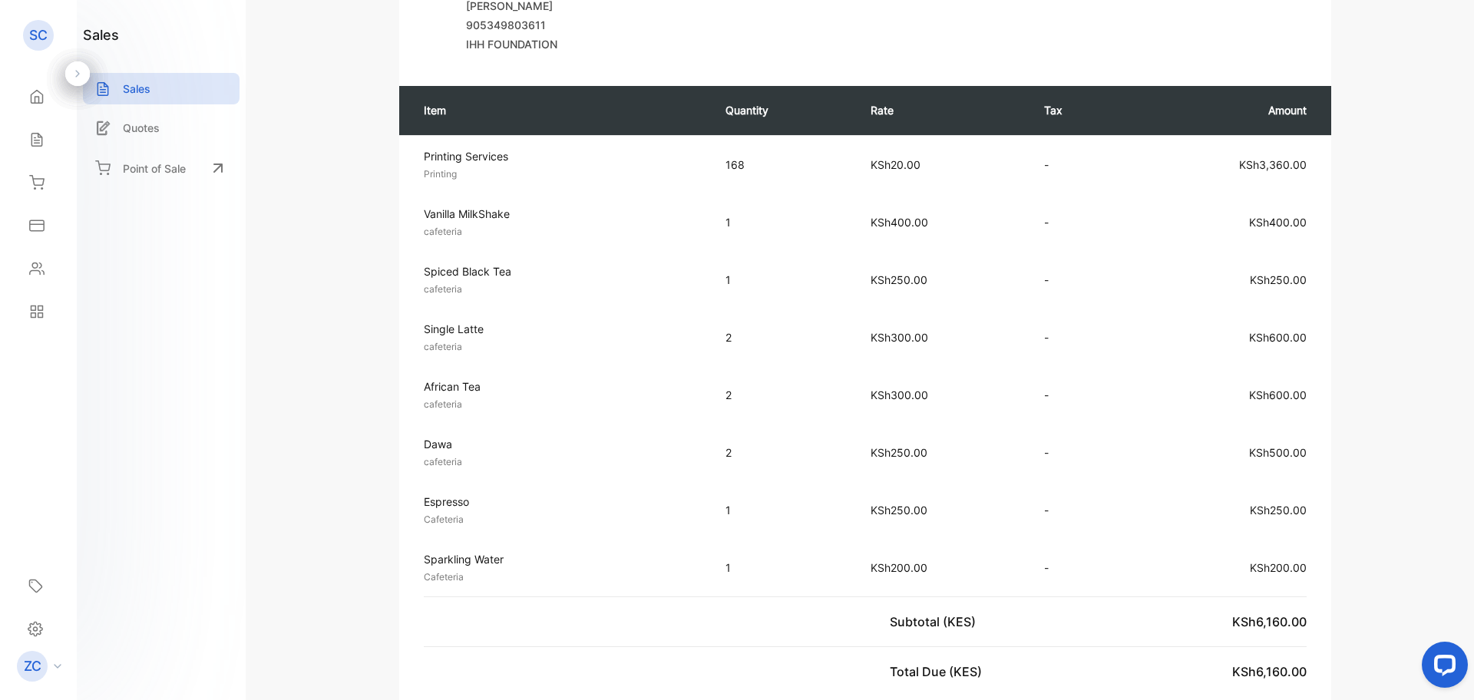
click at [1384, 356] on div "SIGMA VENTURES LTD T/A ZARAFA CO-WORK [GEOGRAPHIC_DATA] [GEOGRAPHIC_DATA], [GEO…" at bounding box center [864, 700] width 1165 height 1829
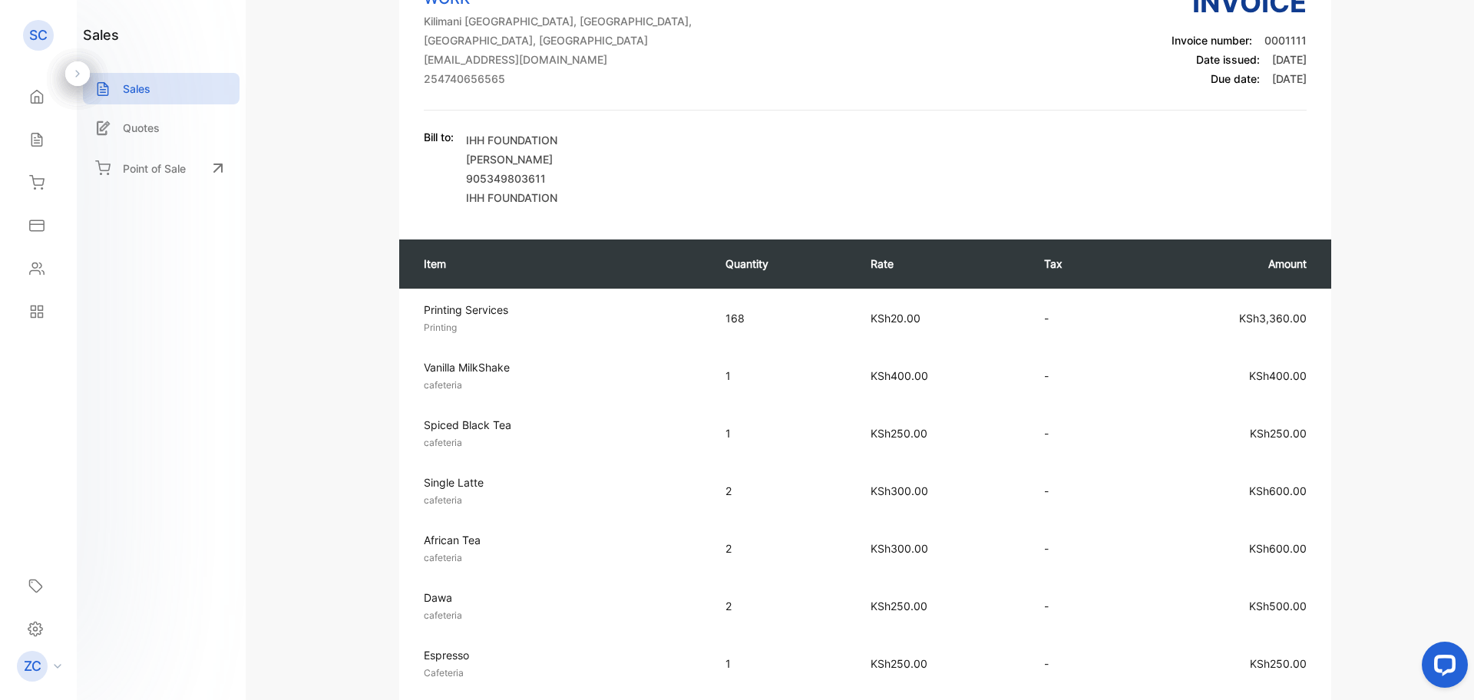
scroll to position [0, 0]
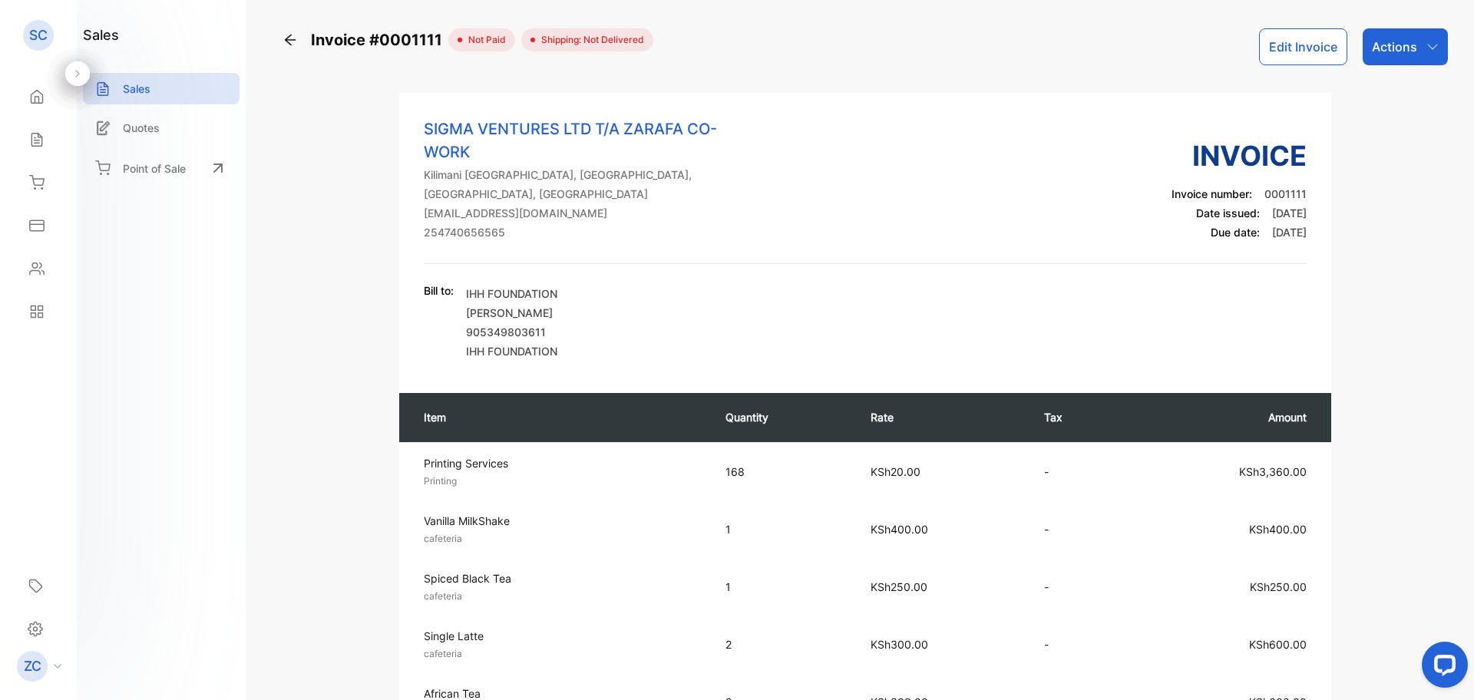
click at [1429, 48] on icon "button" at bounding box center [1432, 46] width 10 height 5
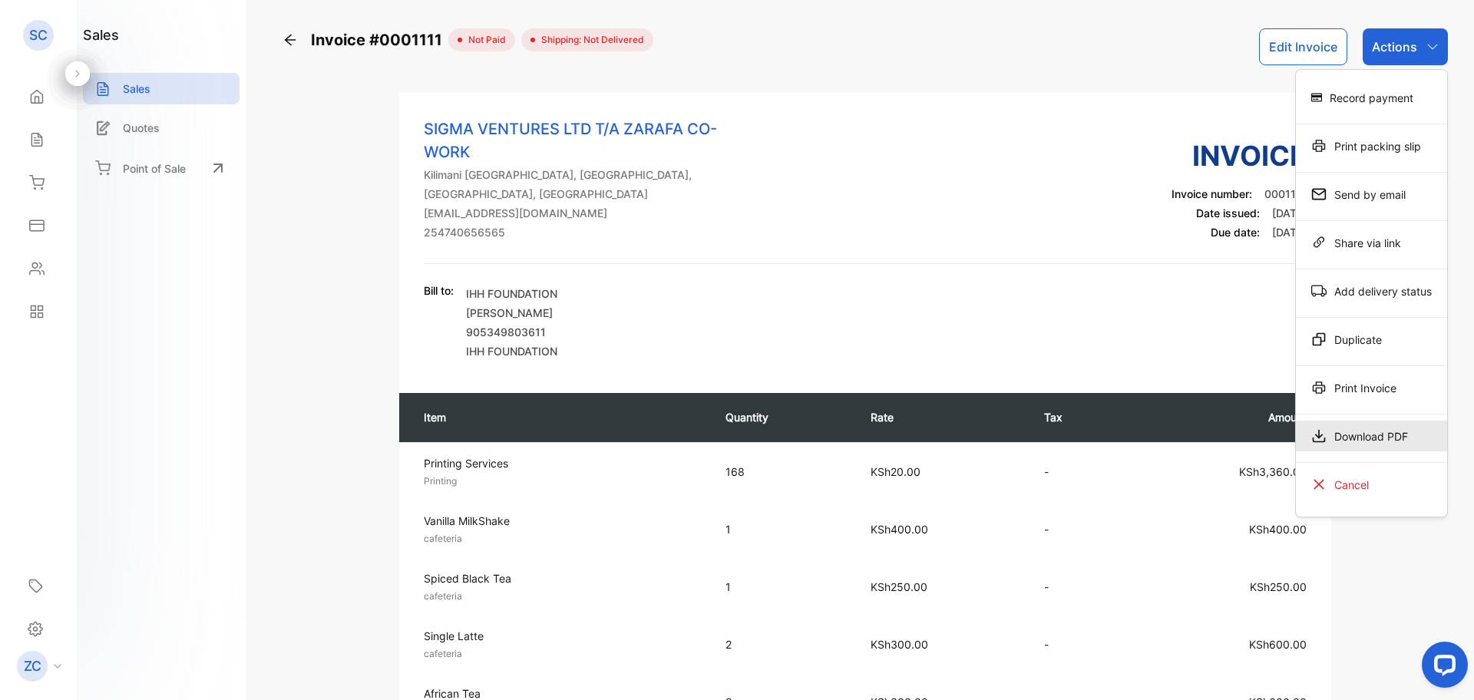
click at [1339, 438] on div "Download PDF" at bounding box center [1371, 436] width 151 height 31
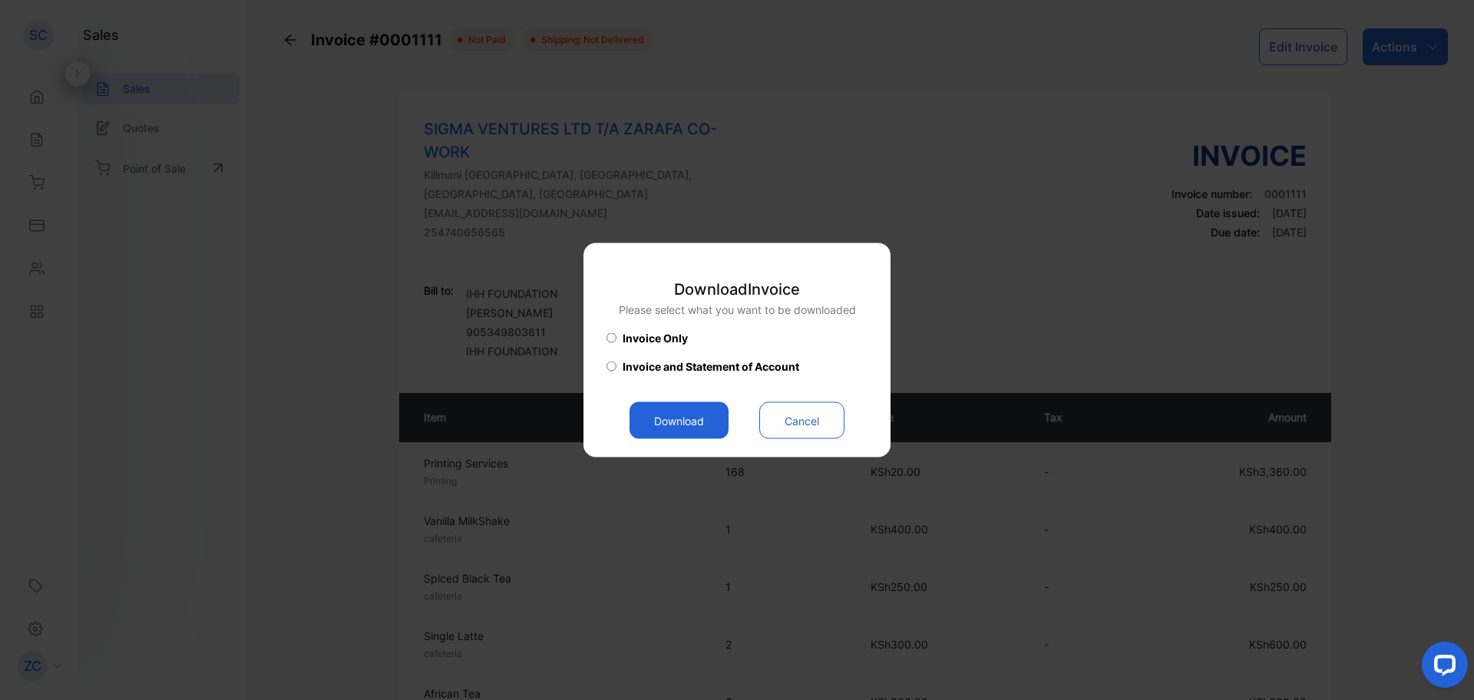
click at [682, 427] on button "Download" at bounding box center [678, 420] width 99 height 37
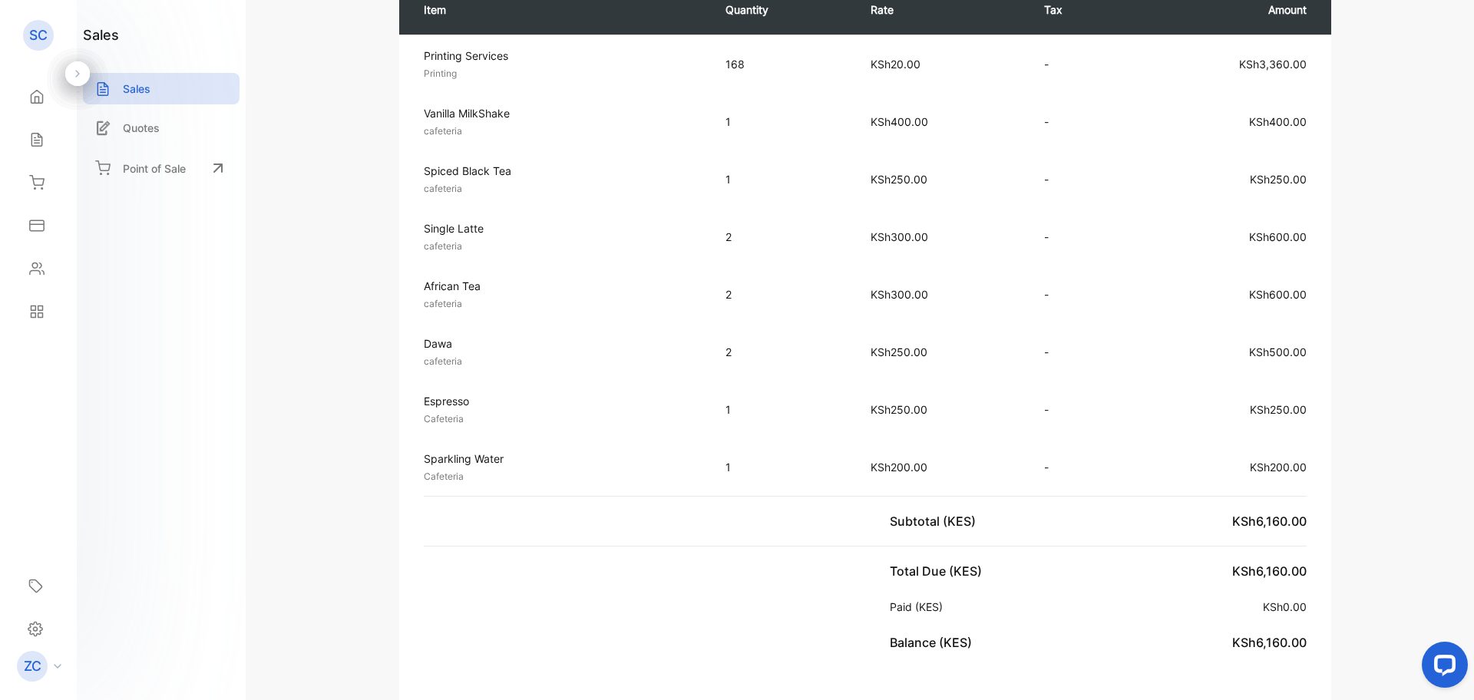
scroll to position [384, 0]
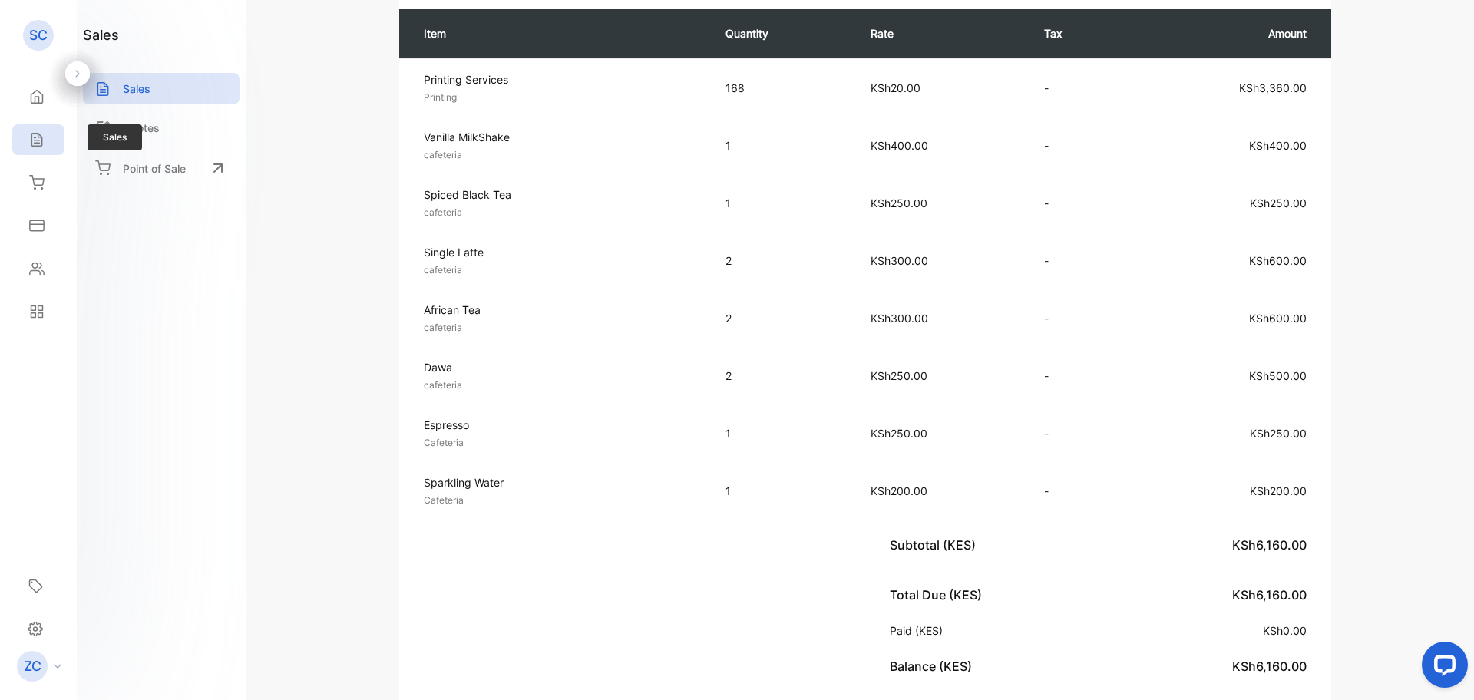
click at [31, 137] on icon at bounding box center [36, 140] width 10 height 13
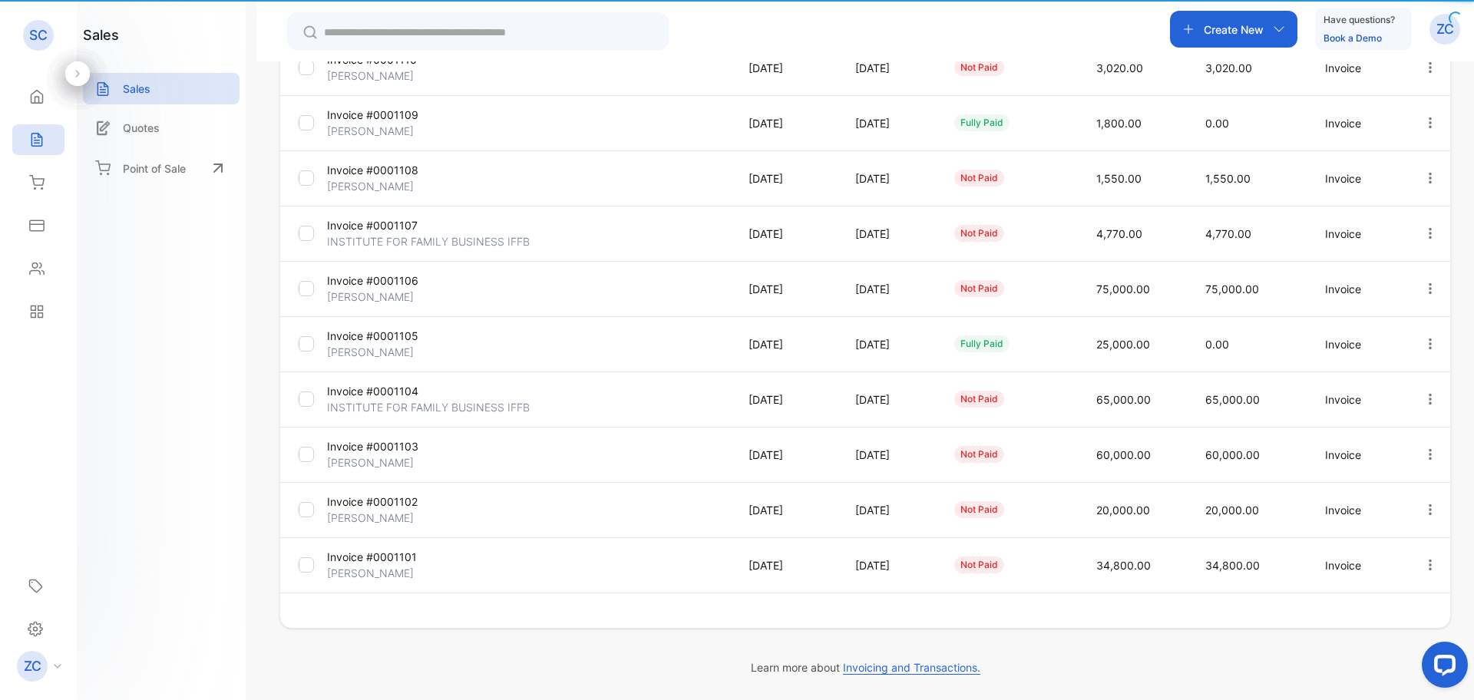
type input "**********"
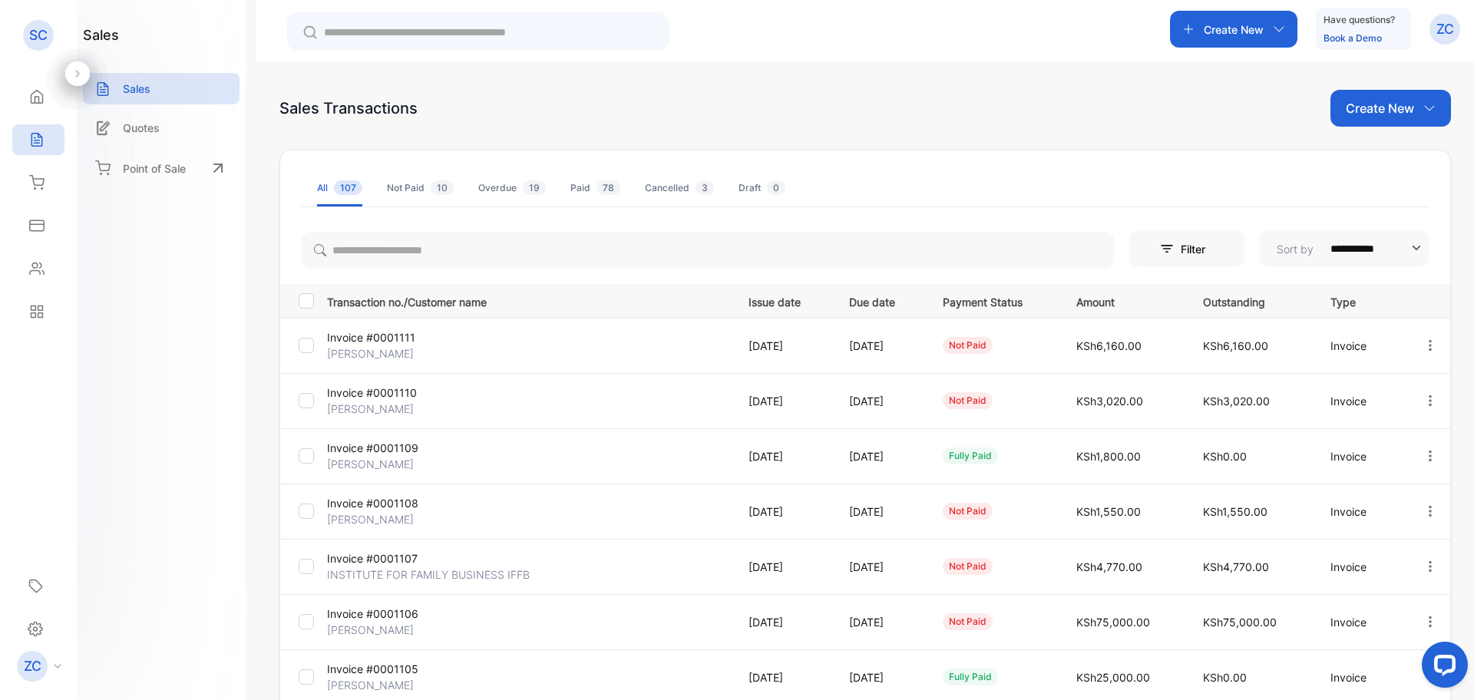
click at [1429, 346] on icon "button" at bounding box center [1430, 344] width 3 height 11
click at [1395, 390] on span "View / Edit Invoice" at bounding box center [1392, 389] width 109 height 18
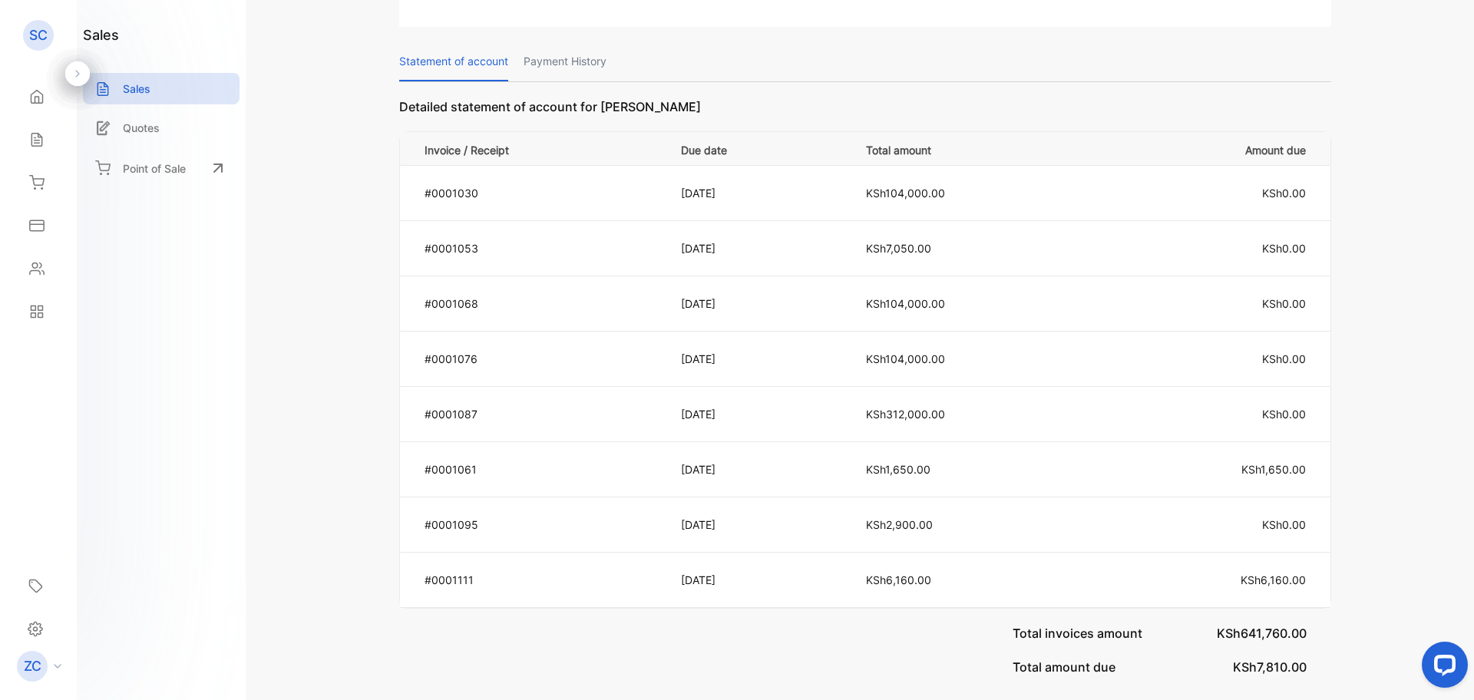
scroll to position [1308, 0]
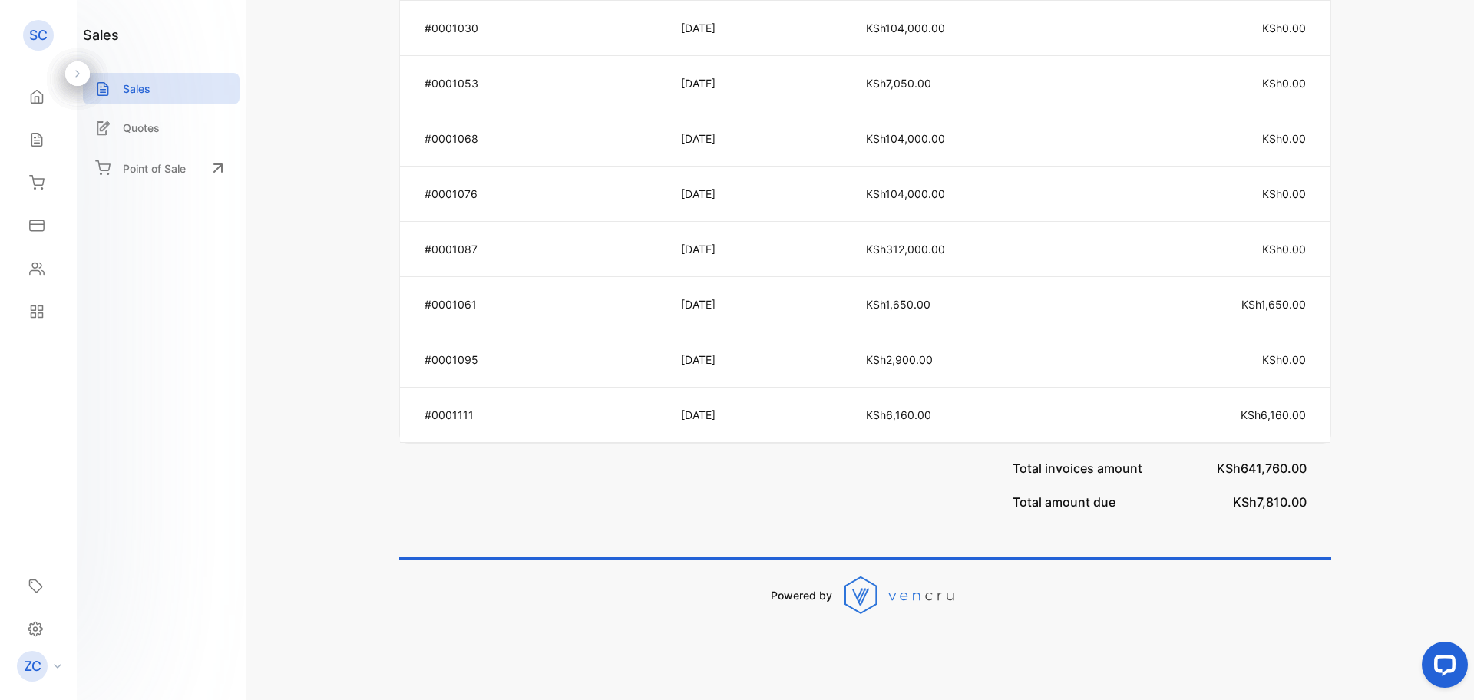
click at [709, 312] on td "[DATE]" at bounding box center [755, 304] width 186 height 55
click at [1296, 302] on span "KSh1,650.00" at bounding box center [1273, 304] width 64 height 13
click at [275, 483] on div "Invoice #0001111 not paid Shipping: Not Delivered Edit Invoice Actions SIGMA VE…" at bounding box center [864, 350] width 1217 height 700
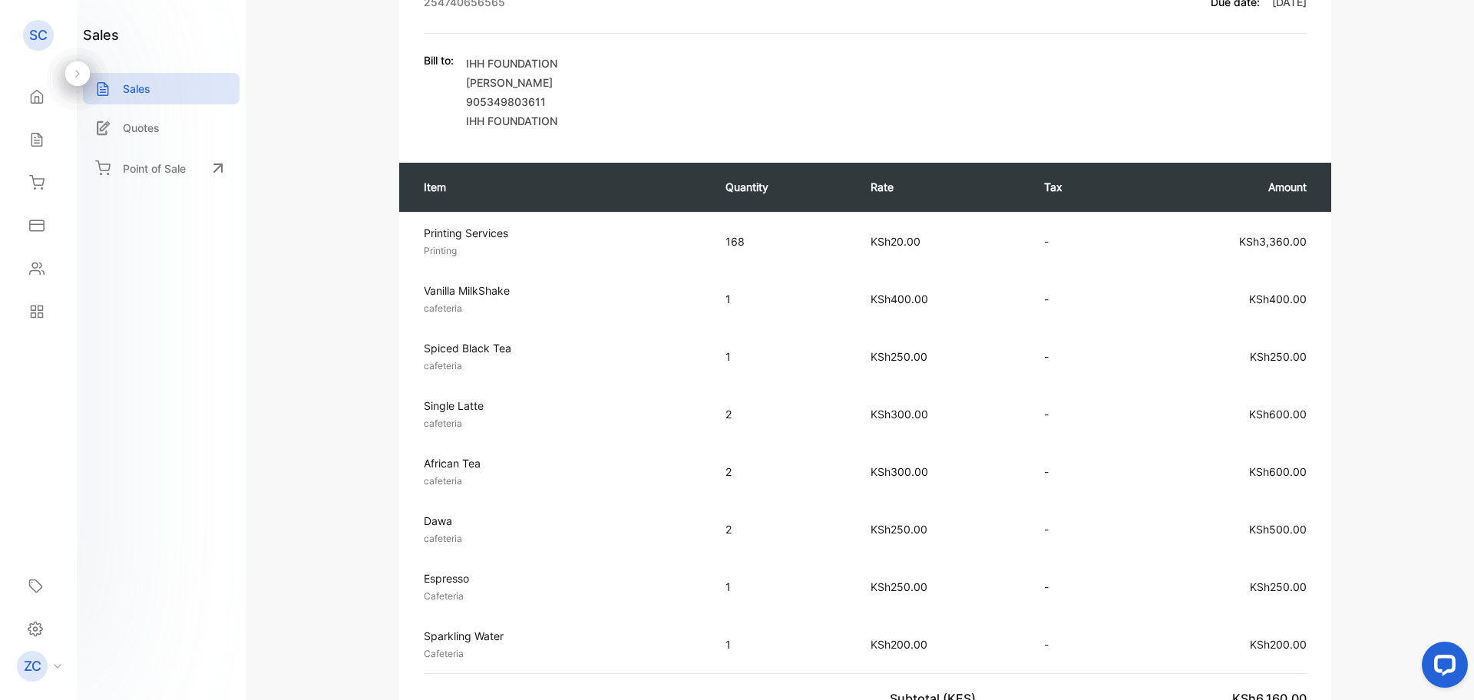
scroll to position [0, 0]
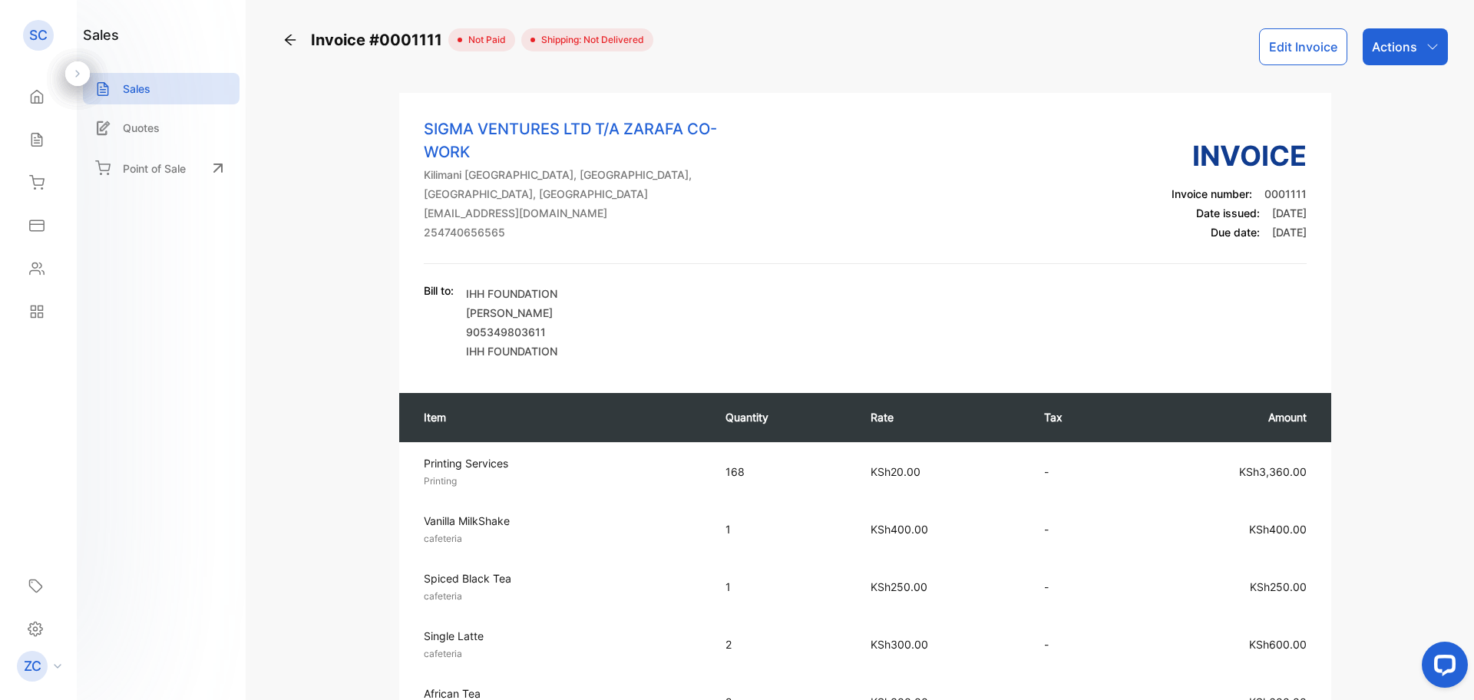
click at [1431, 45] on icon "button" at bounding box center [1432, 47] width 12 height 12
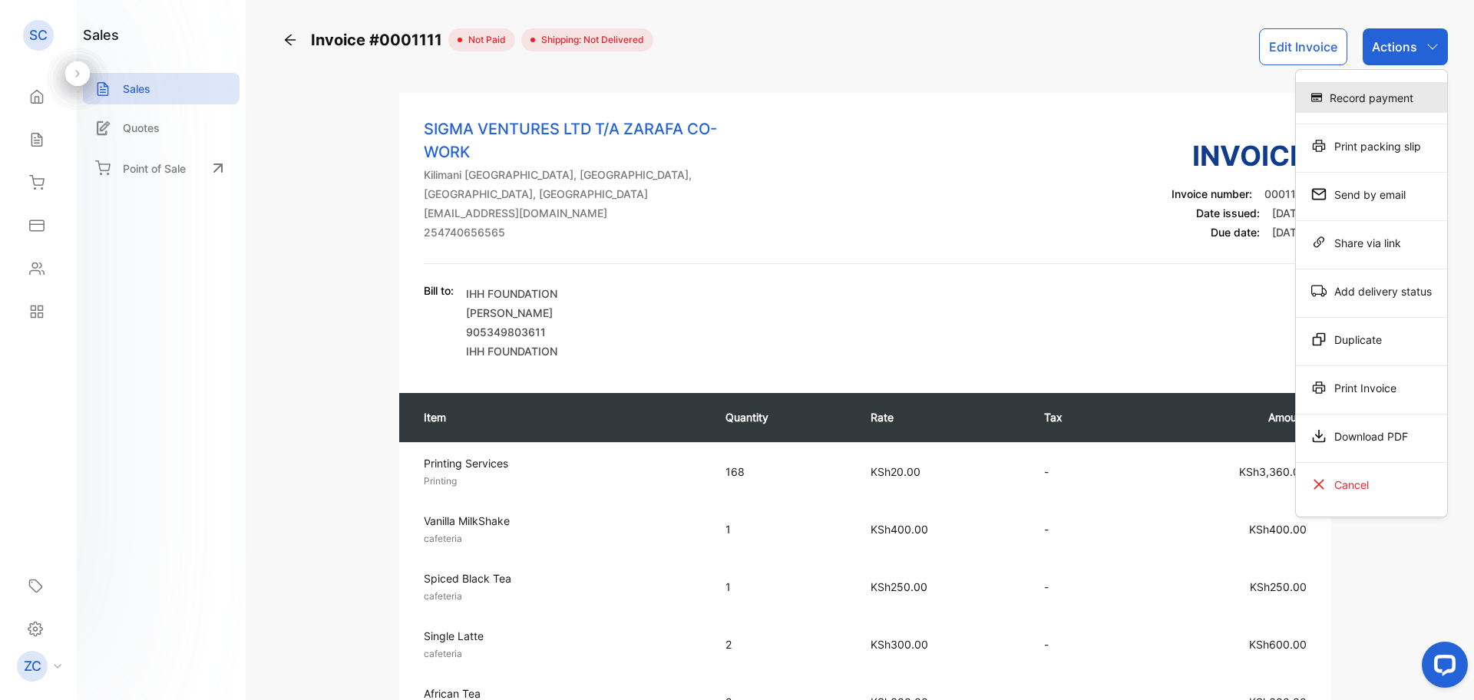
click at [1349, 104] on div "Record payment" at bounding box center [1371, 97] width 151 height 31
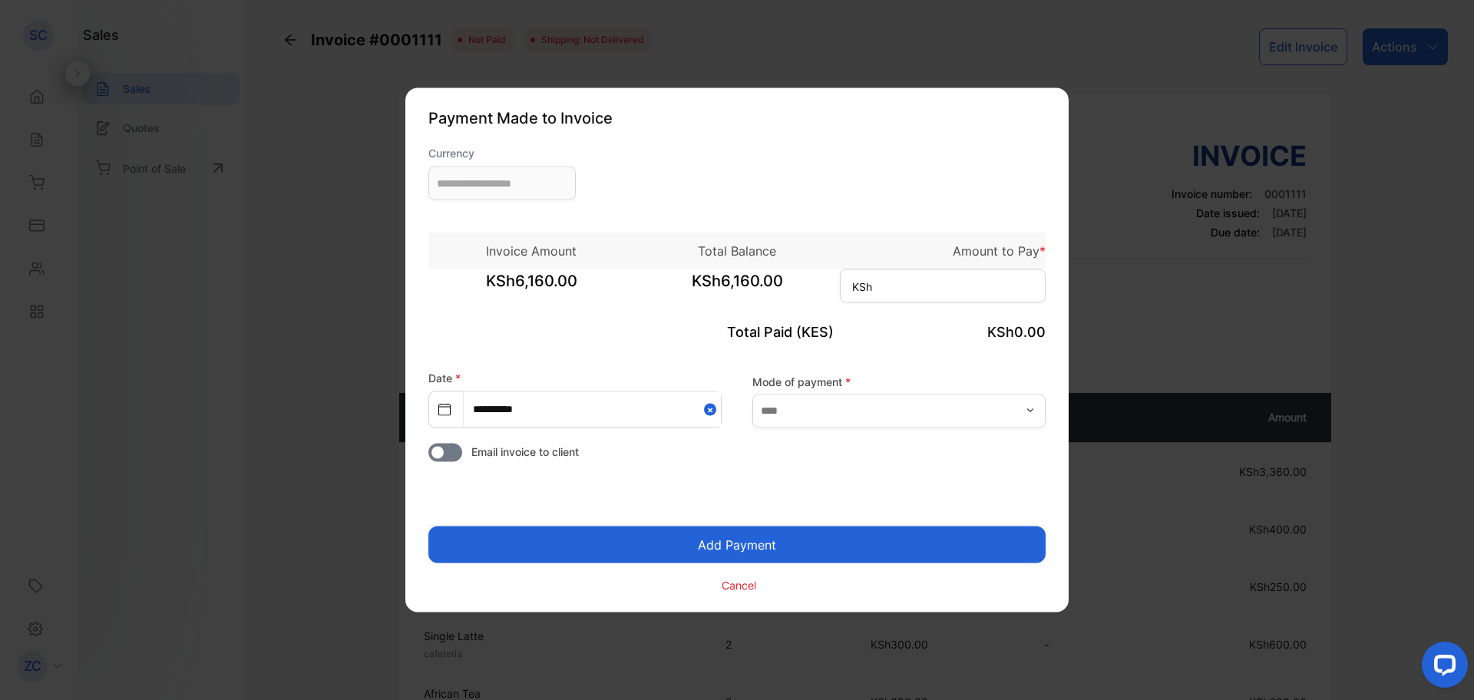
type input "**********"
click at [908, 297] on input at bounding box center [943, 286] width 206 height 34
type input "*****"
click at [1031, 412] on icon "button" at bounding box center [1030, 411] width 12 height 12
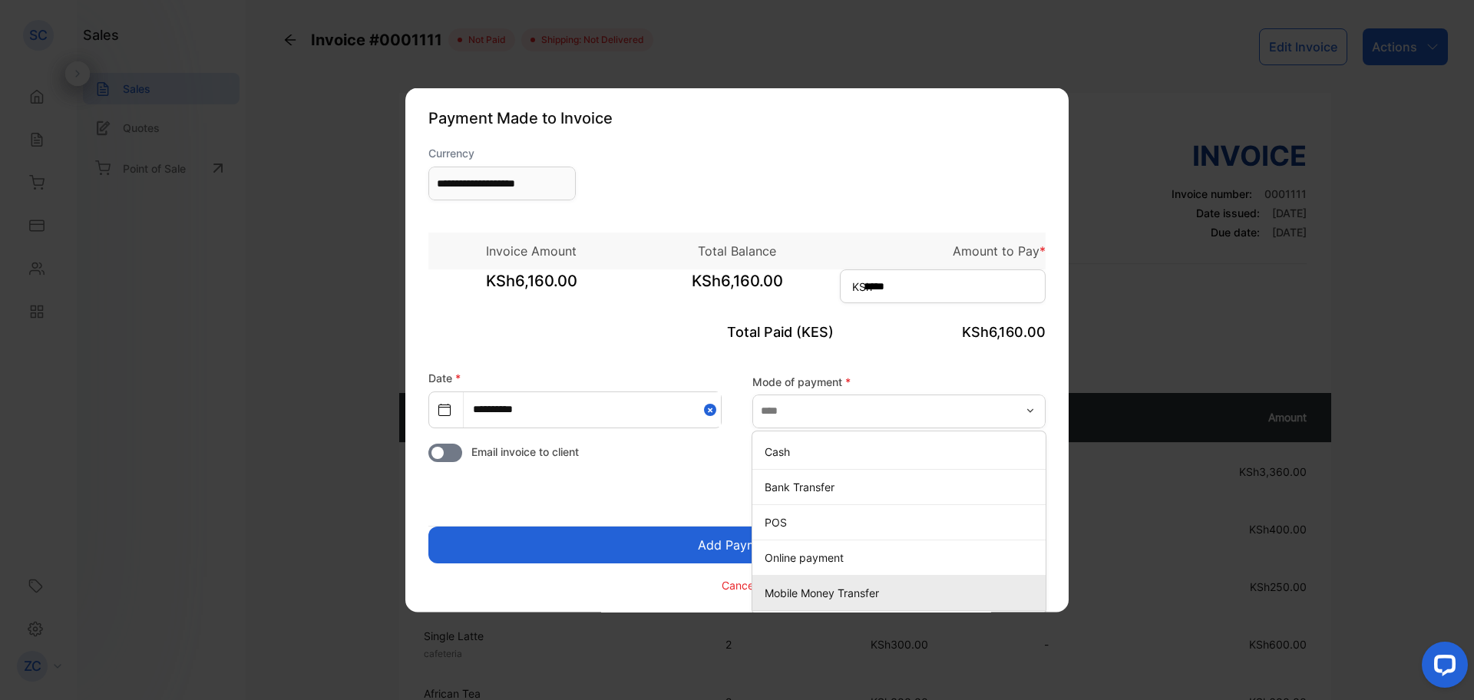
click at [809, 596] on p "Mobile Money Transfer" at bounding box center [902, 592] width 275 height 16
type input "**********"
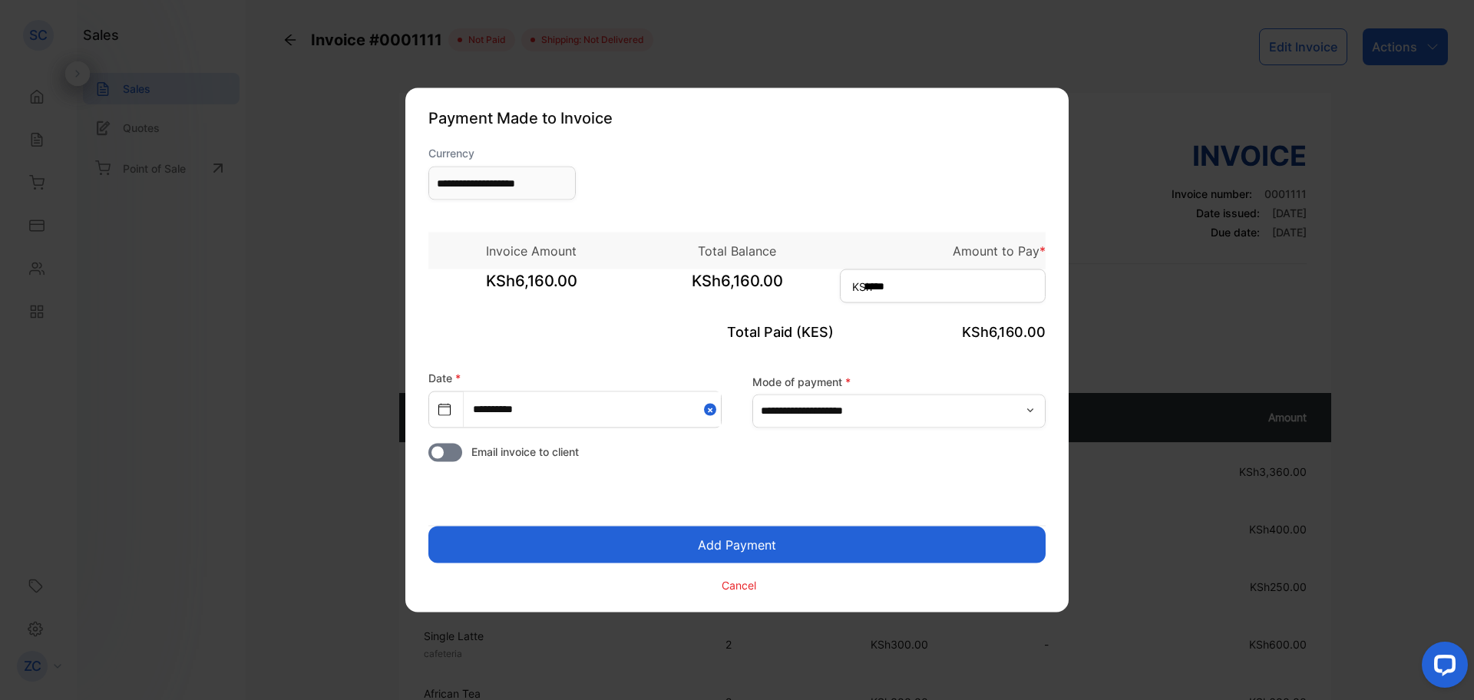
click at [750, 553] on button "Add Payment" at bounding box center [736, 545] width 617 height 37
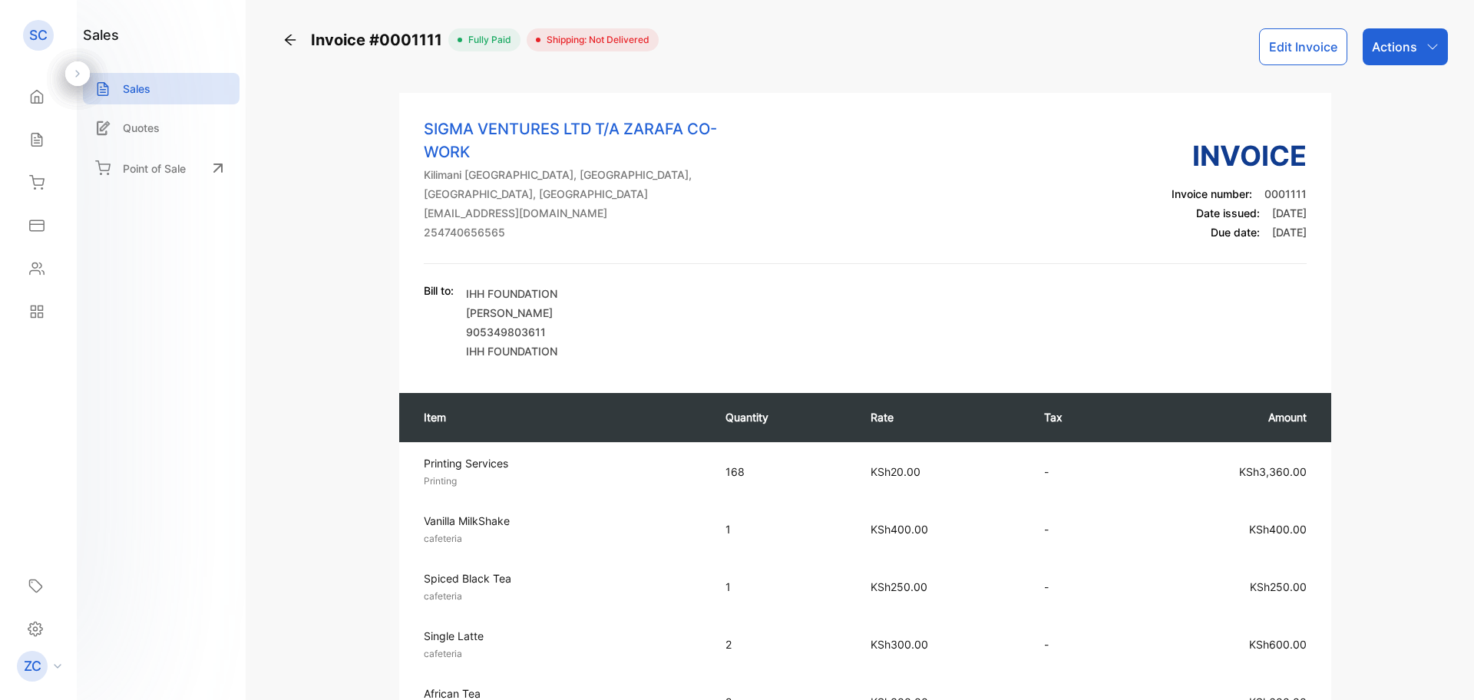
click at [1429, 45] on icon "button" at bounding box center [1432, 47] width 12 height 12
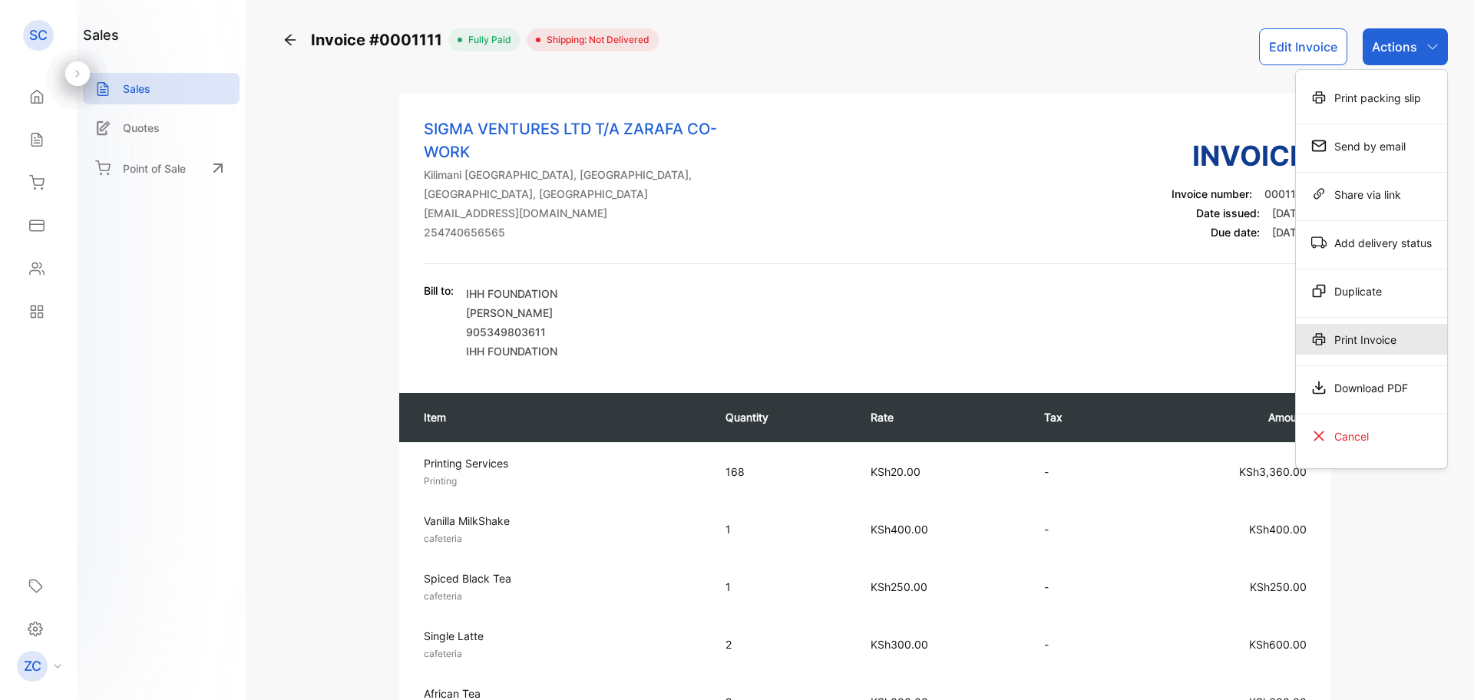
click at [1372, 338] on div "Print Invoice" at bounding box center [1371, 339] width 151 height 31
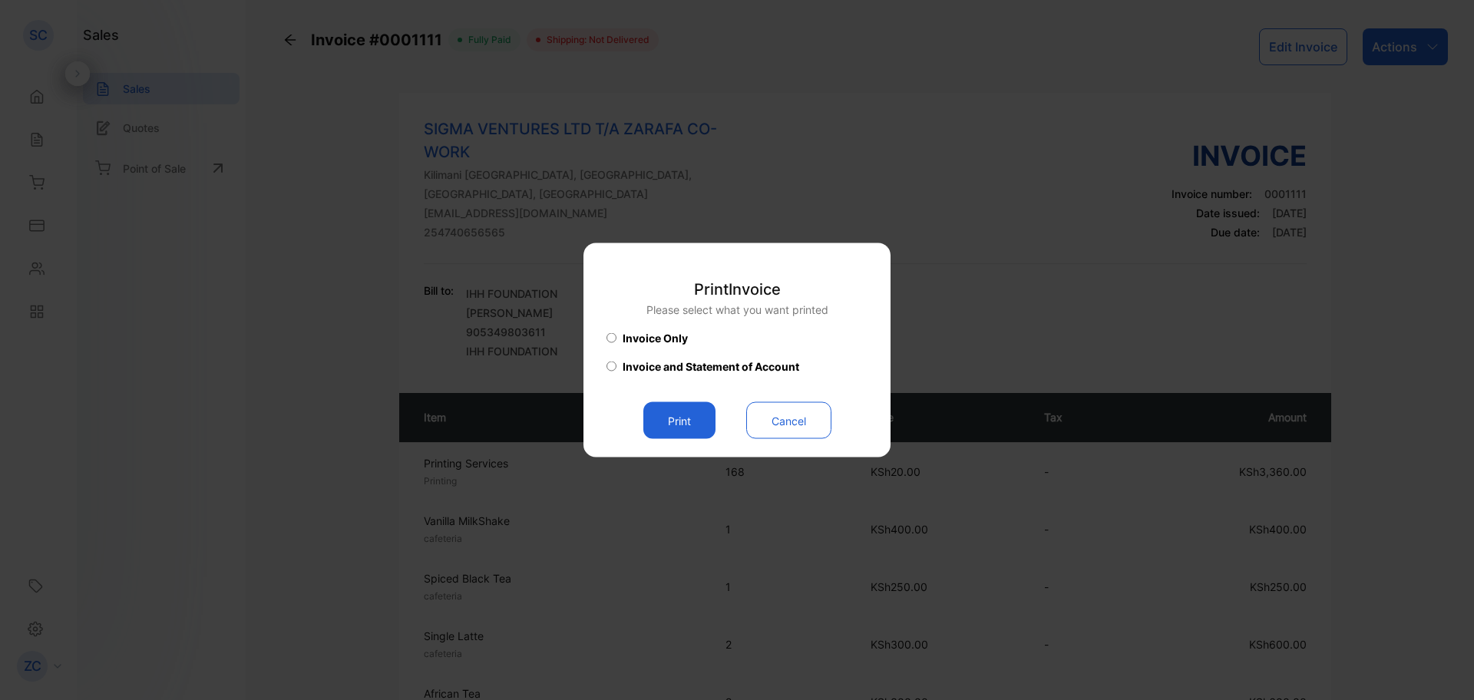
click at [686, 417] on button "Print" at bounding box center [679, 420] width 72 height 37
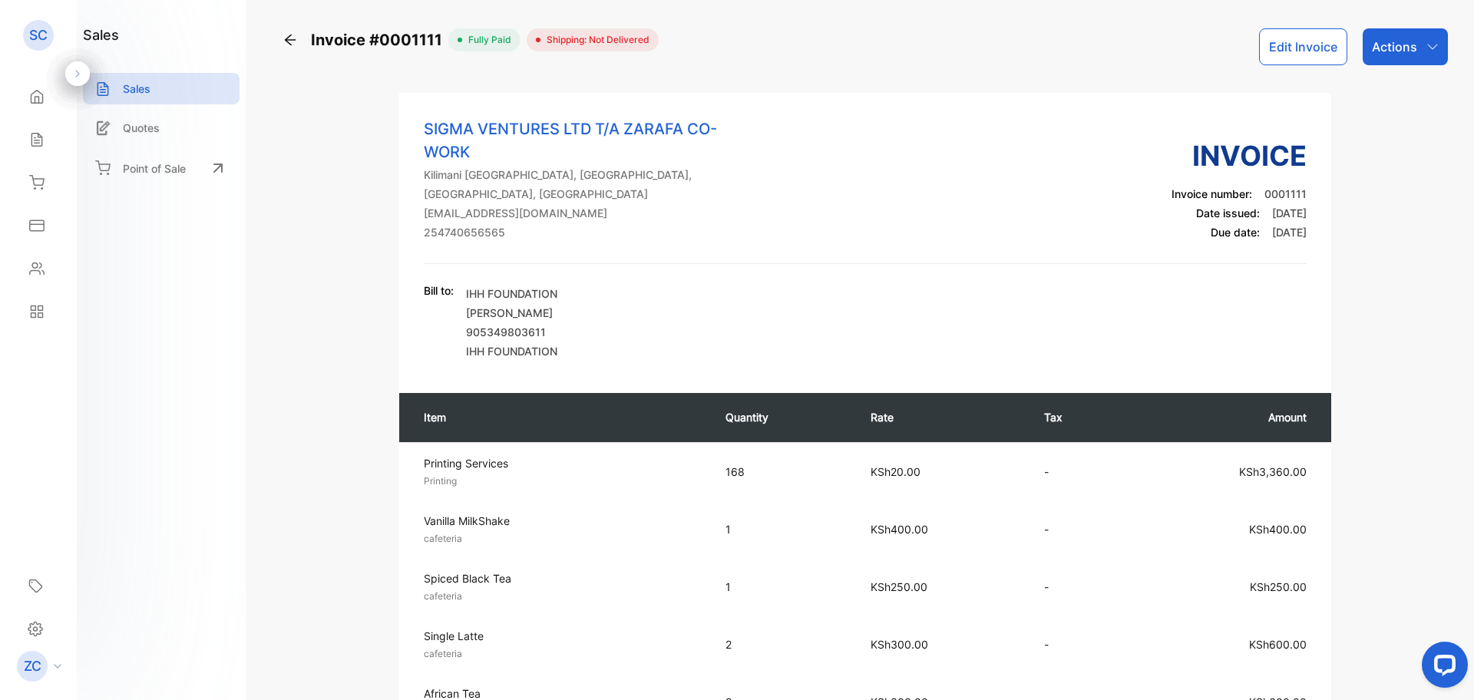
click at [1426, 46] on icon "button" at bounding box center [1432, 47] width 12 height 12
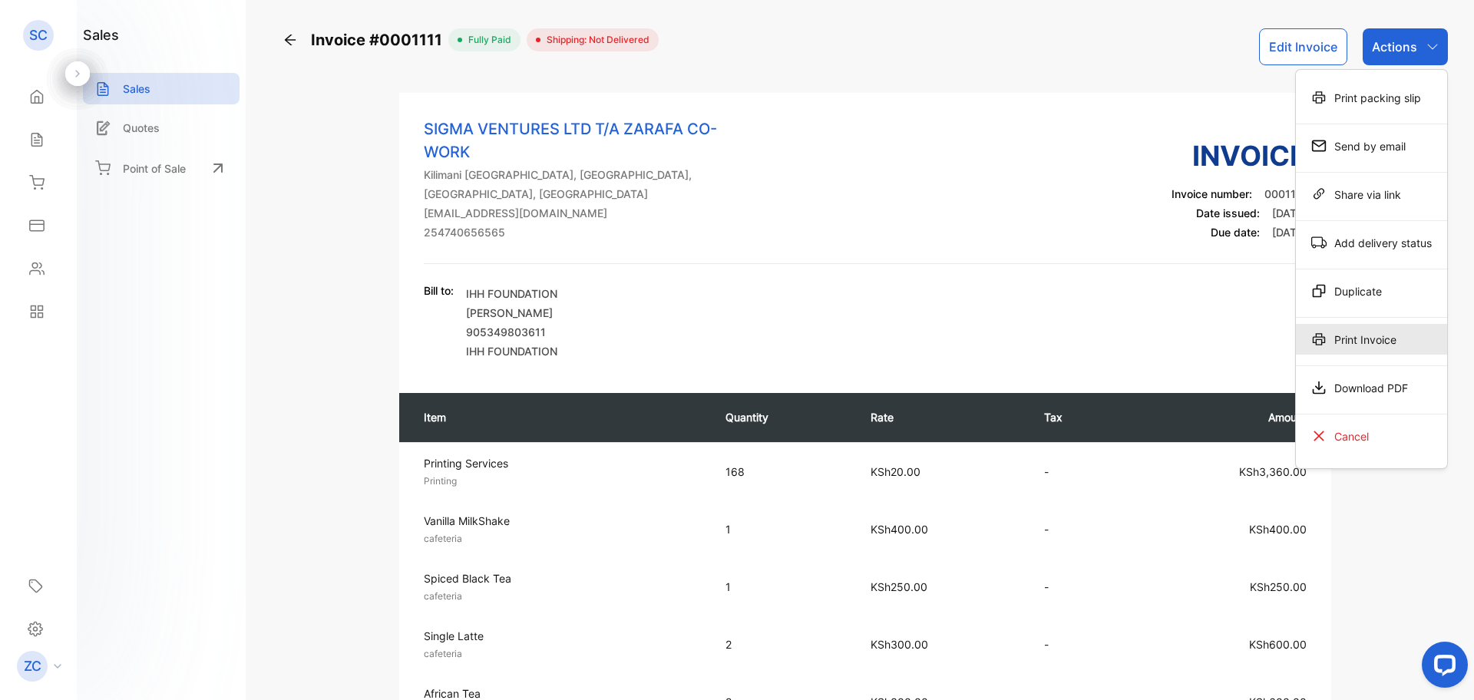
click at [1350, 347] on div "Print Invoice" at bounding box center [1371, 339] width 151 height 31
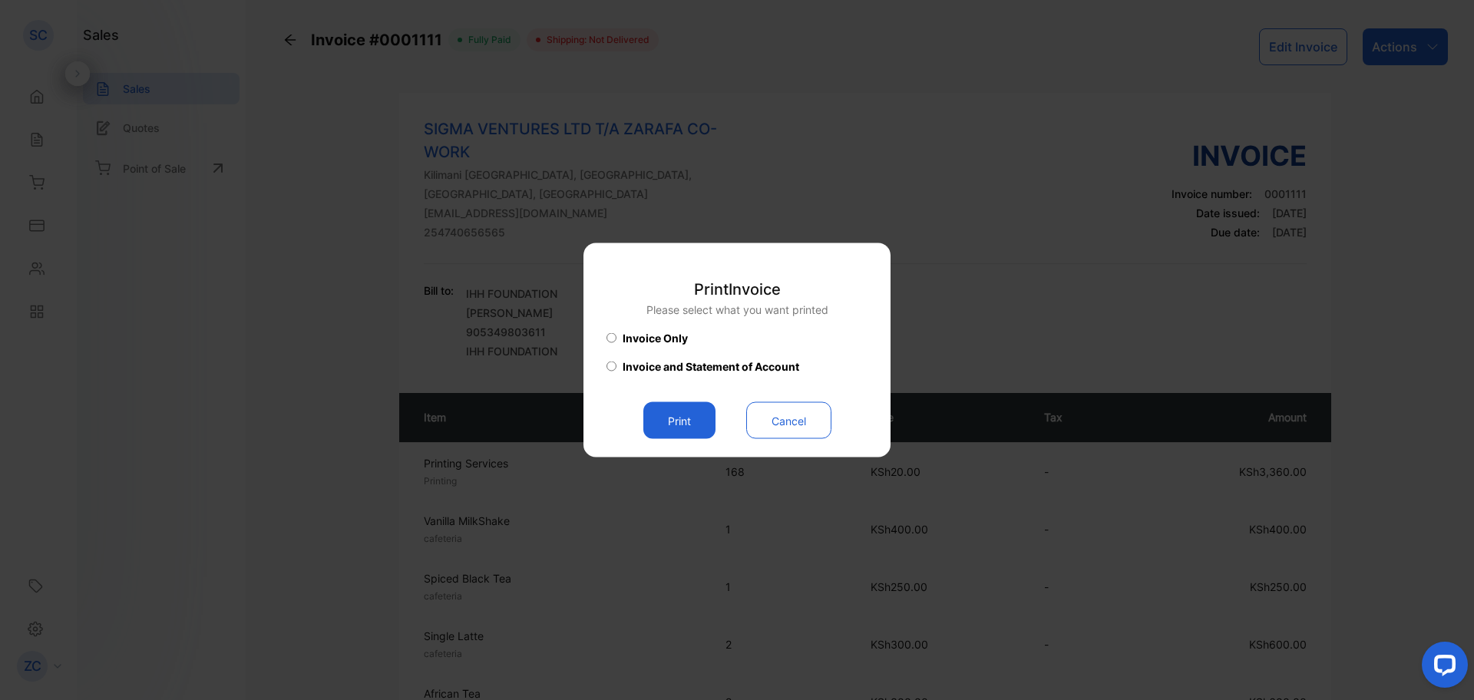
click at [668, 415] on button "Print" at bounding box center [679, 420] width 72 height 37
